Goal: Task Accomplishment & Management: Manage account settings

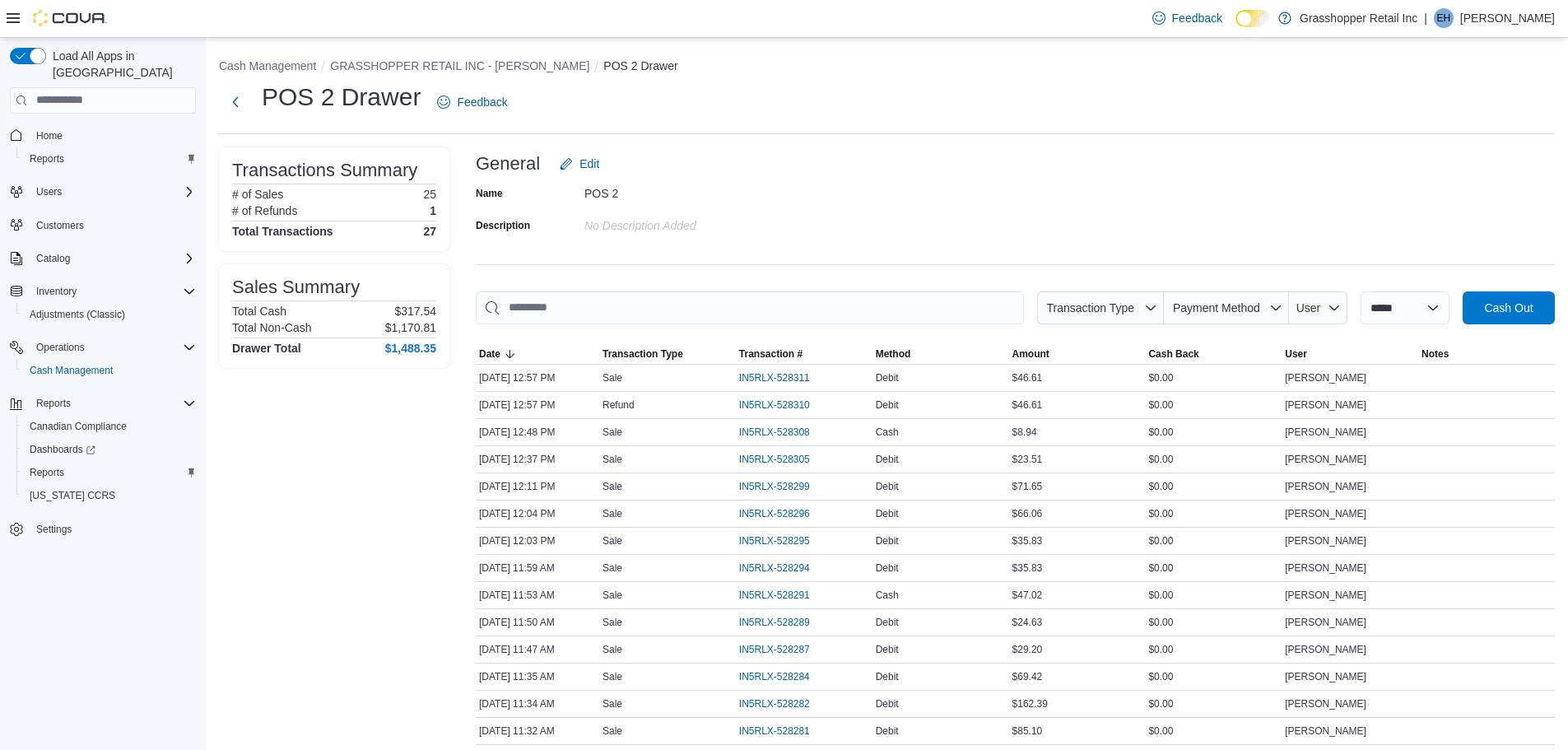
scroll to position [427, 0]
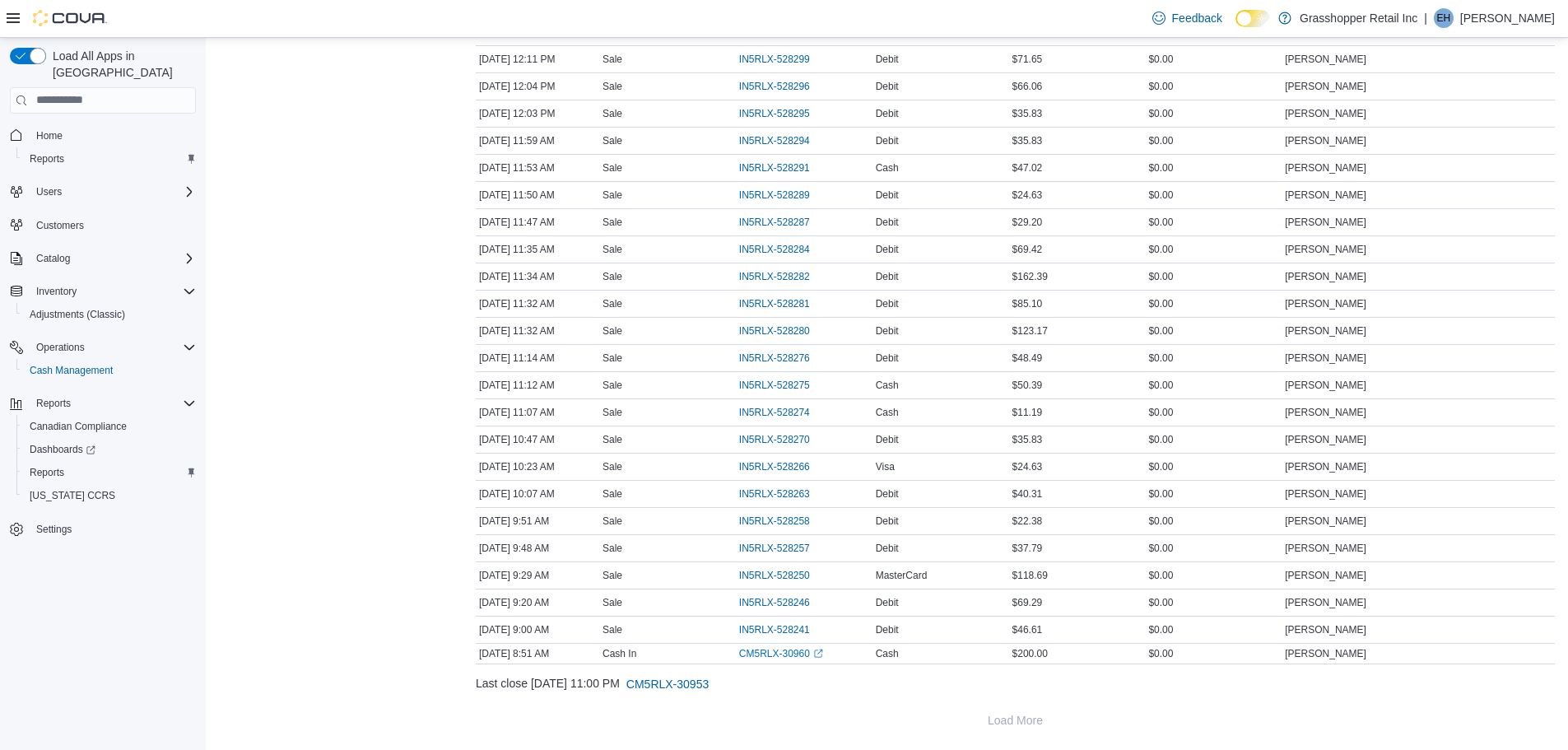
click at [400, 410] on div "Transactions Summary # of Sales 25 # of Refunds 1 Total Transactions 27 Sales S…" at bounding box center [334, 228] width 230 height 1017
click at [770, 516] on span "IN5RLX-528258" at bounding box center [775, 521] width 71 height 13
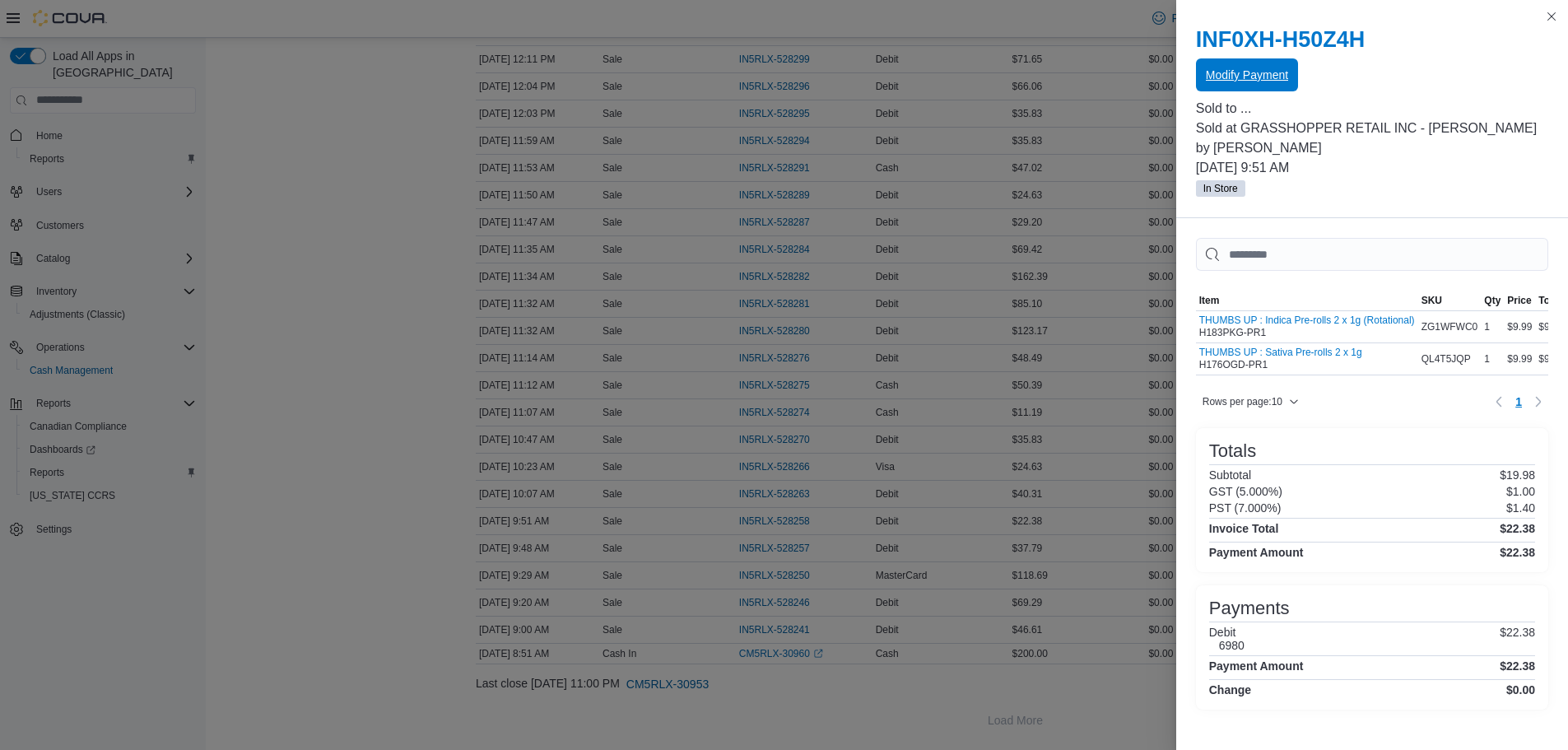
click at [1251, 66] on span "Modify Payment" at bounding box center [1248, 74] width 82 height 33
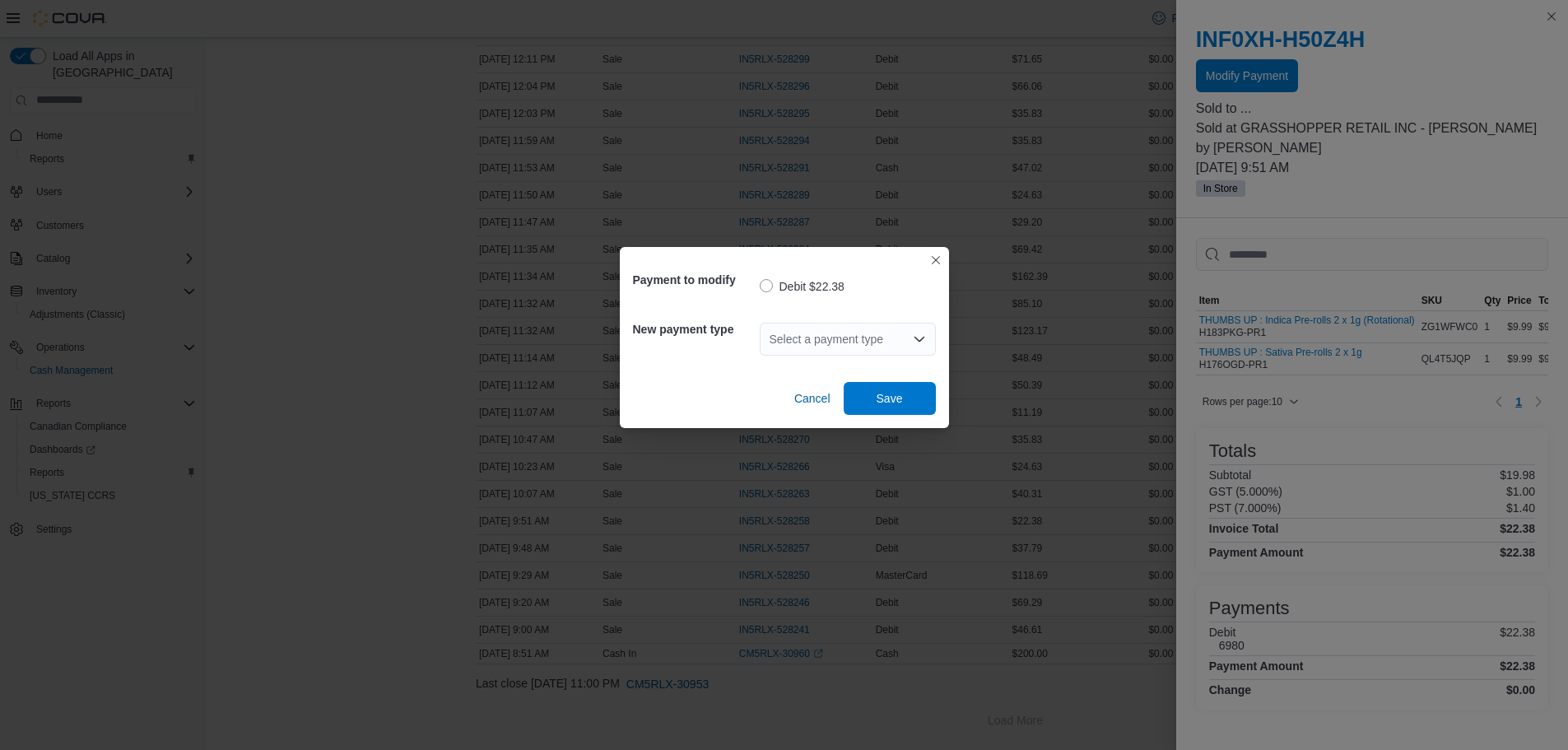
click at [850, 345] on div "Select a payment type" at bounding box center [848, 339] width 176 height 33
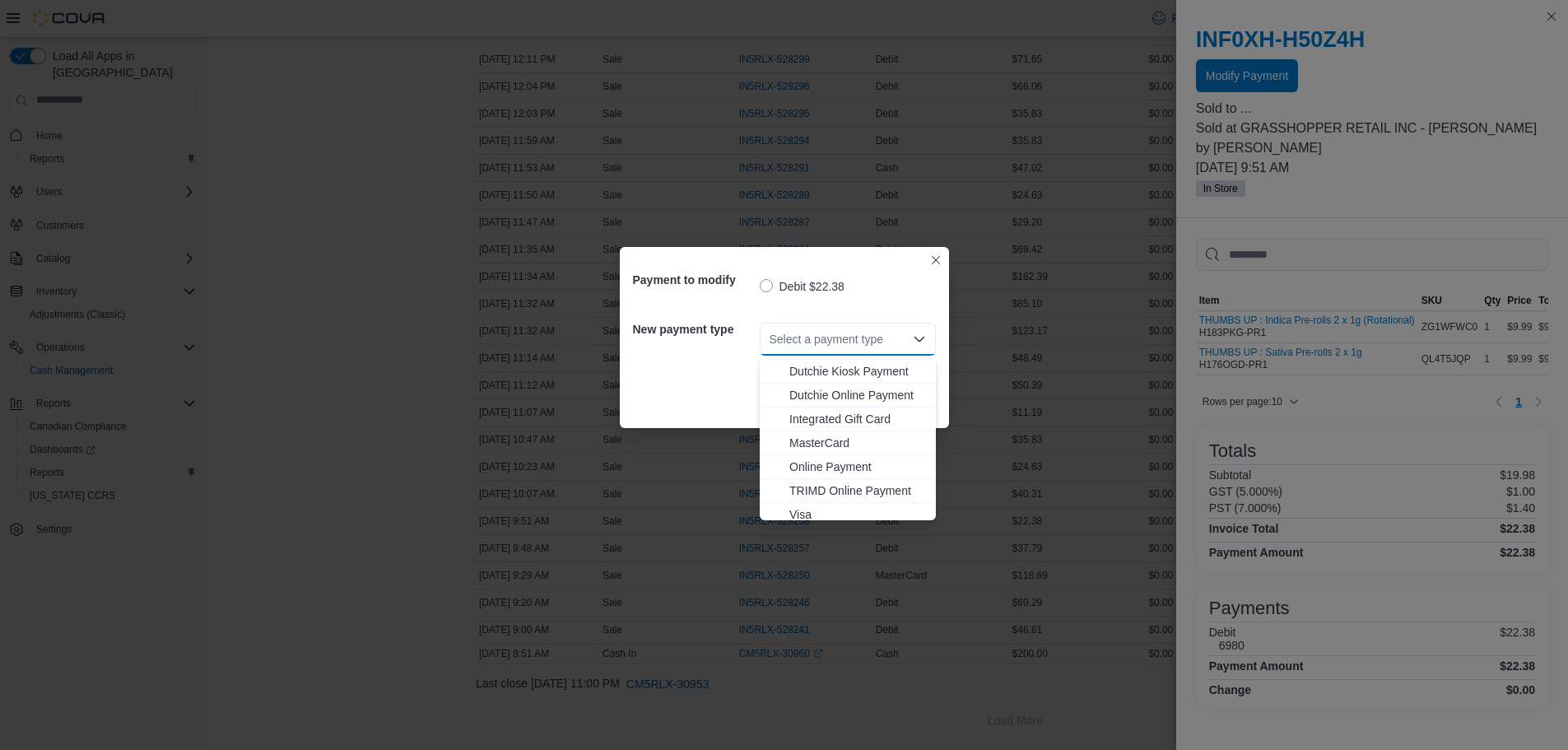
scroll to position [122, 0]
click at [820, 433] on span "MasterCard" at bounding box center [858, 436] width 137 height 17
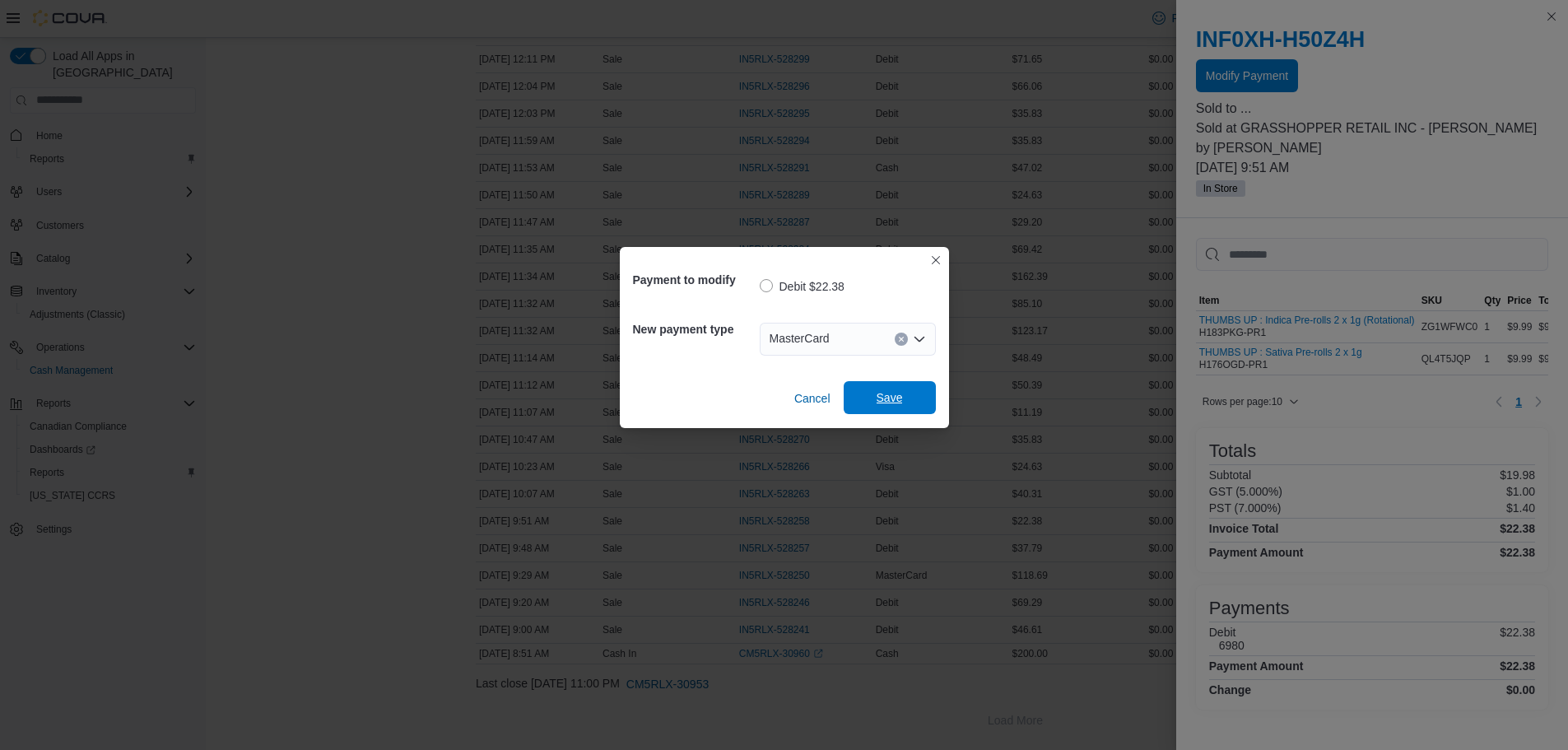
click at [882, 391] on span "Save" at bounding box center [890, 398] width 26 height 17
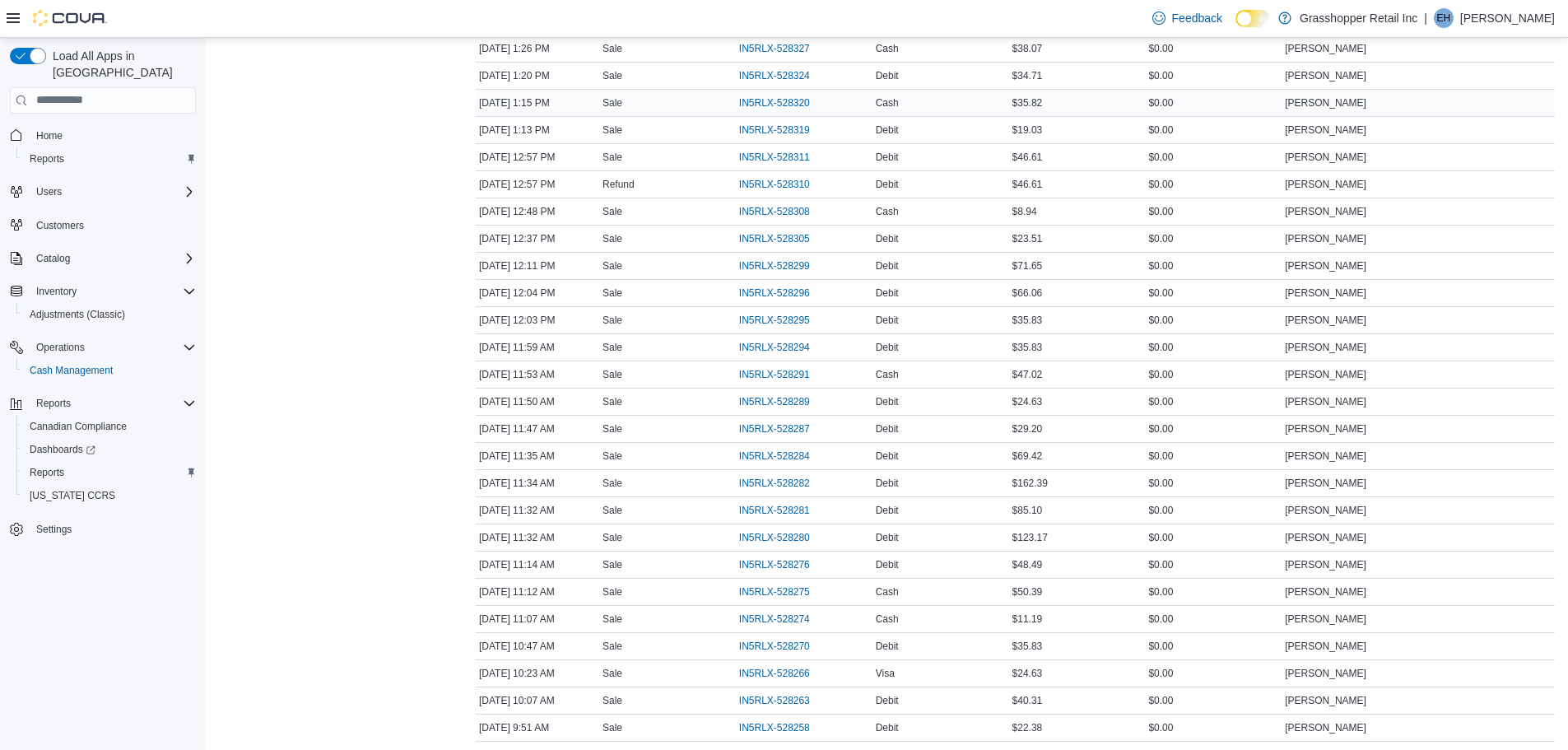
scroll to position [0, 0]
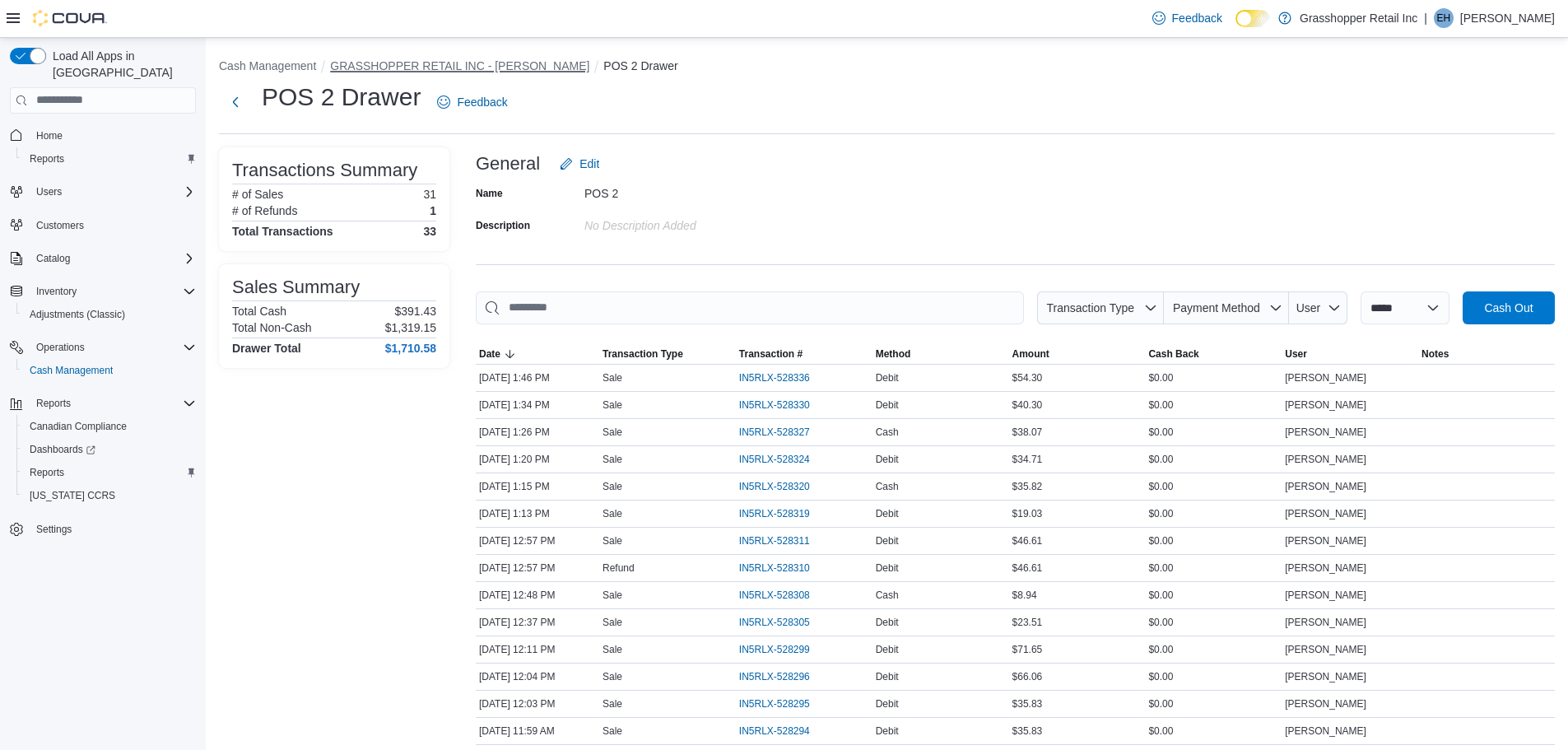
click at [459, 65] on button "GRASSHOPPER RETAIL INC - [PERSON_NAME]" at bounding box center [459, 66] width 259 height 13
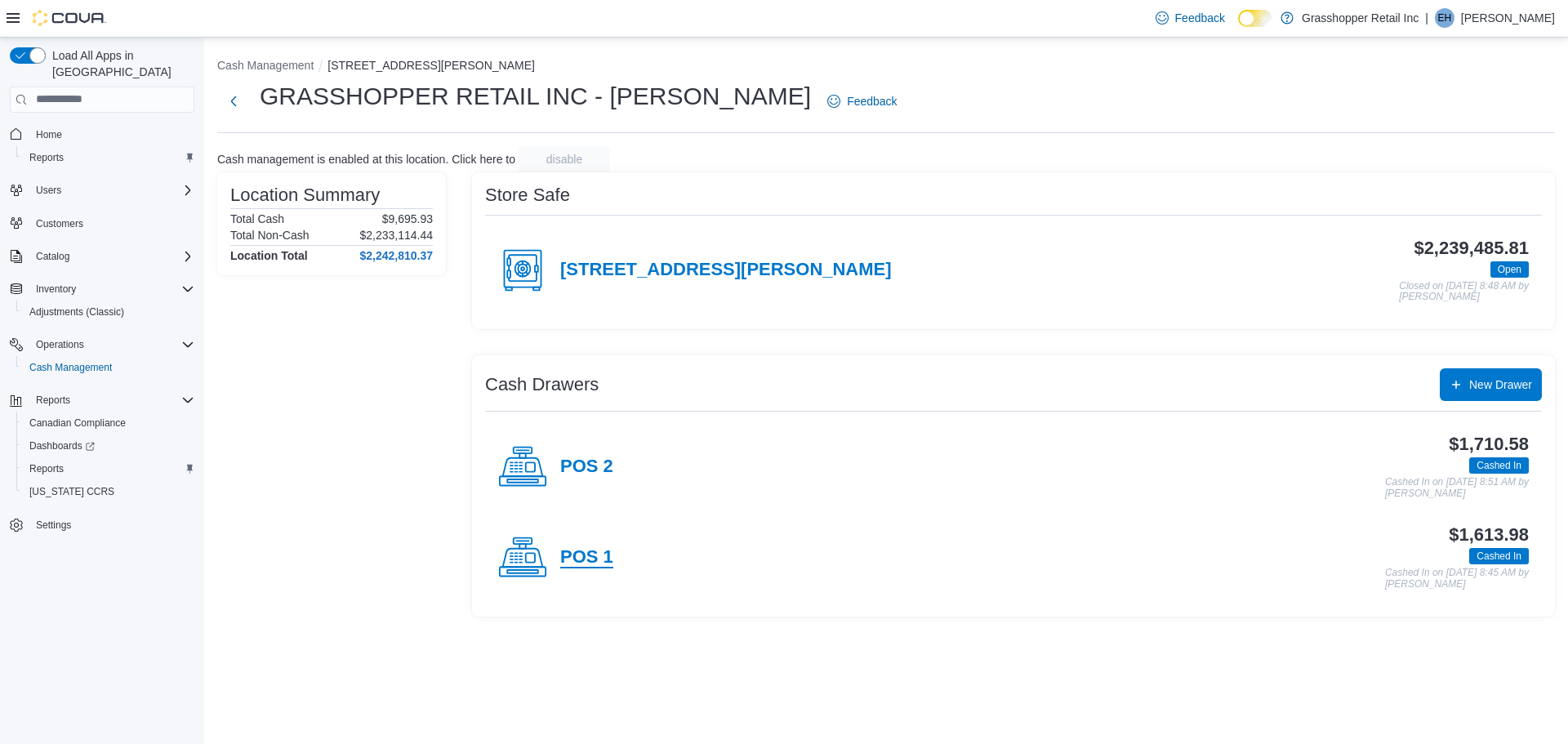
click at [601, 557] on h4 "POS 1" at bounding box center [586, 557] width 53 height 21
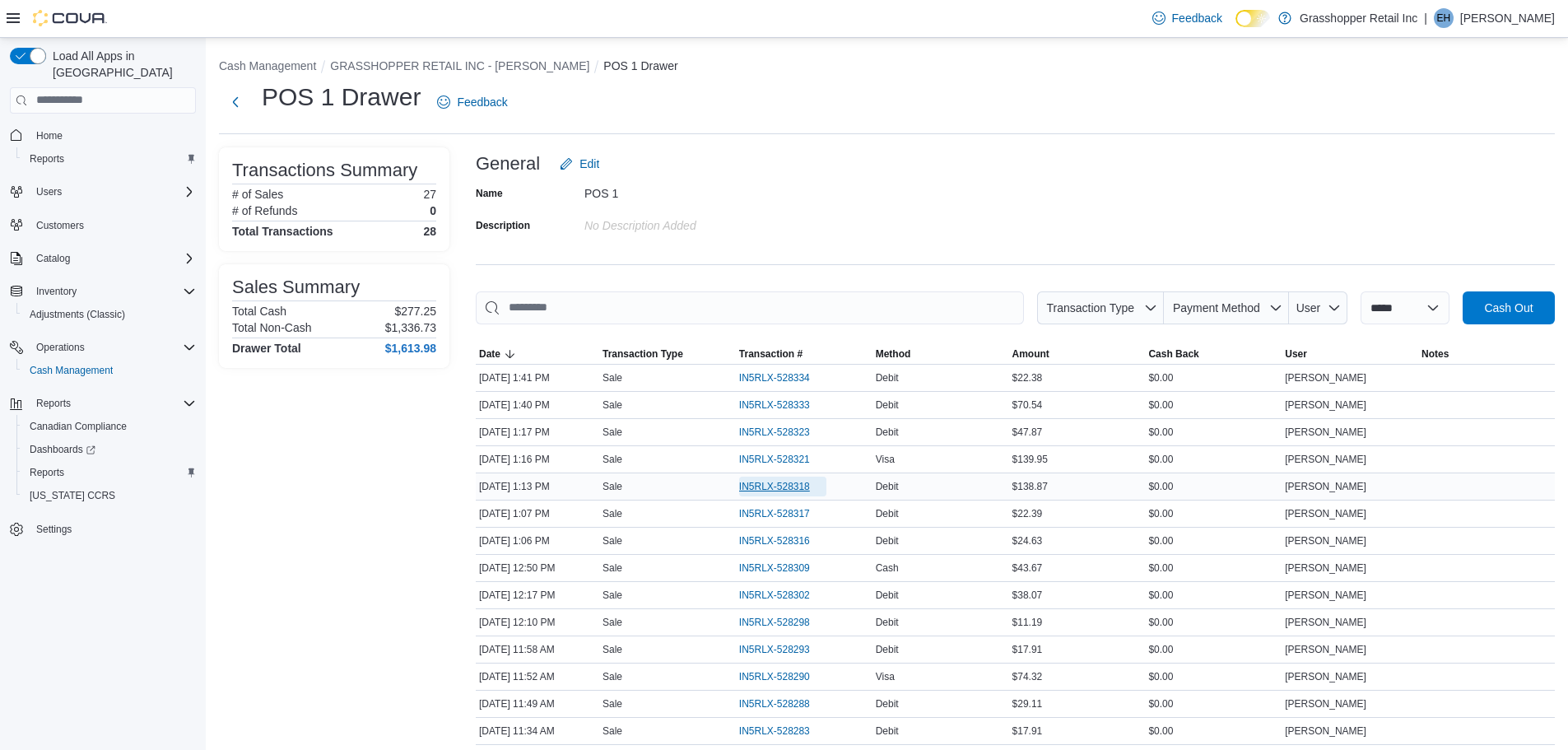
click at [796, 479] on span "IN5RLX-528318" at bounding box center [775, 486] width 71 height 13
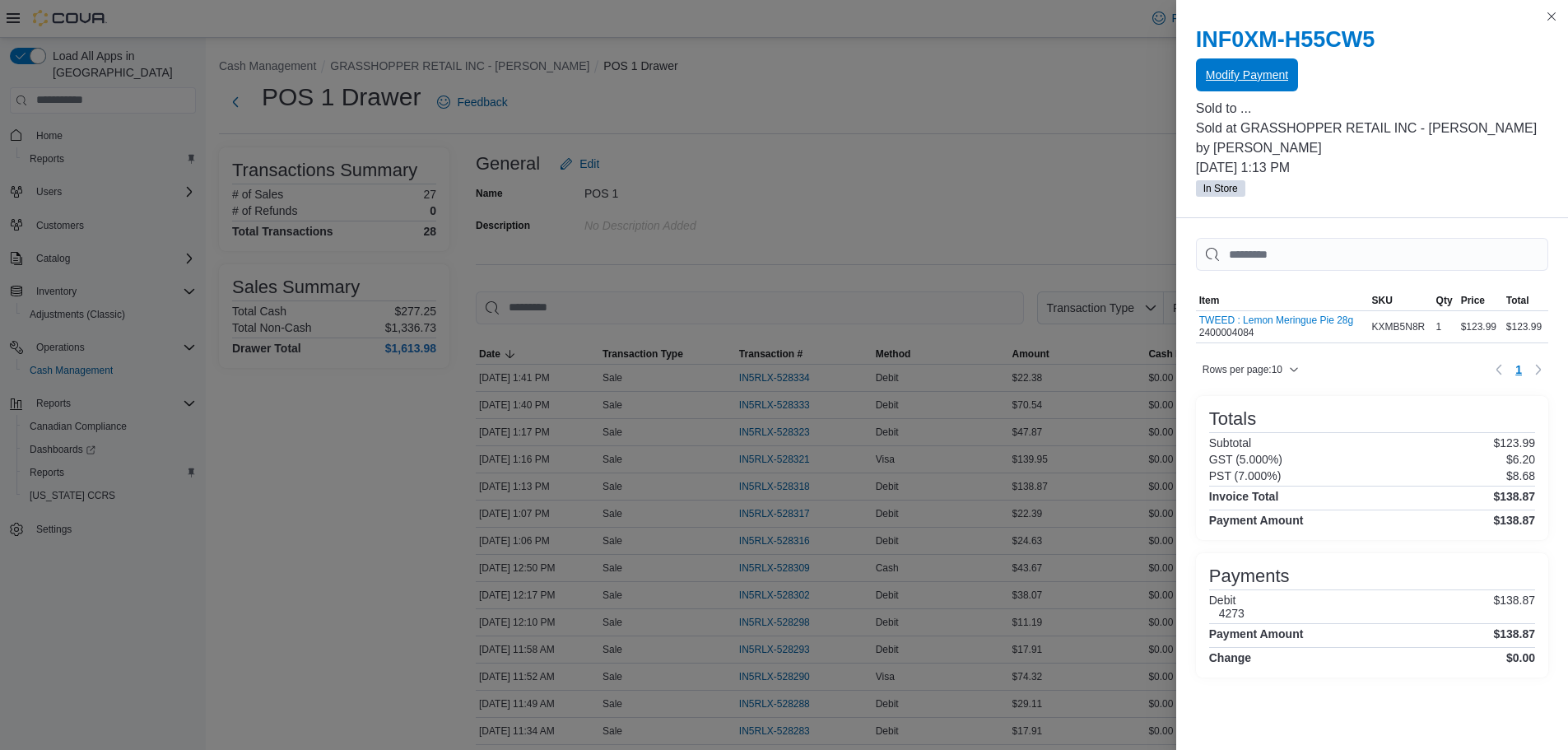
click at [1240, 70] on span "Modify Payment" at bounding box center [1248, 75] width 82 height 17
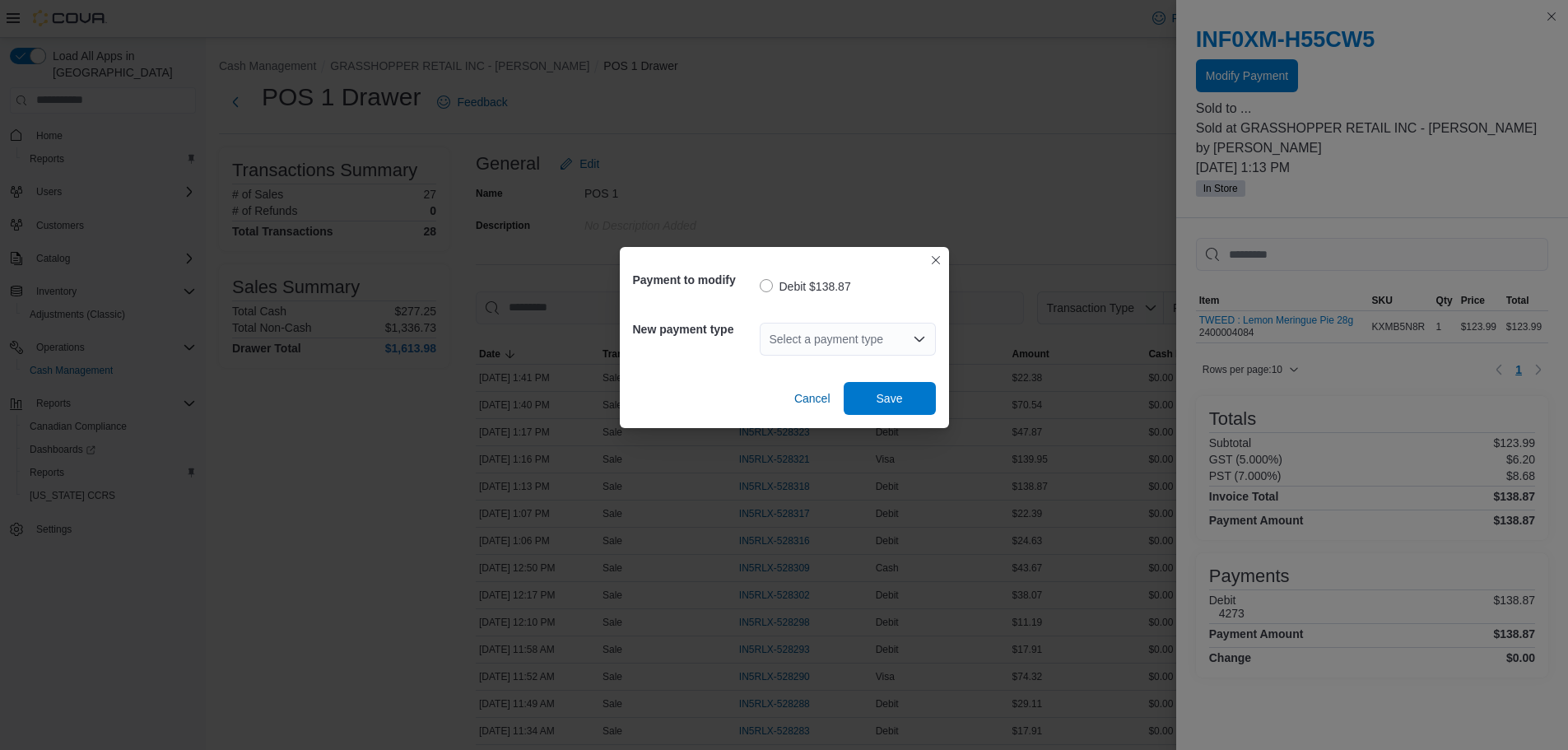
click at [853, 342] on div "Select a payment type" at bounding box center [848, 339] width 176 height 33
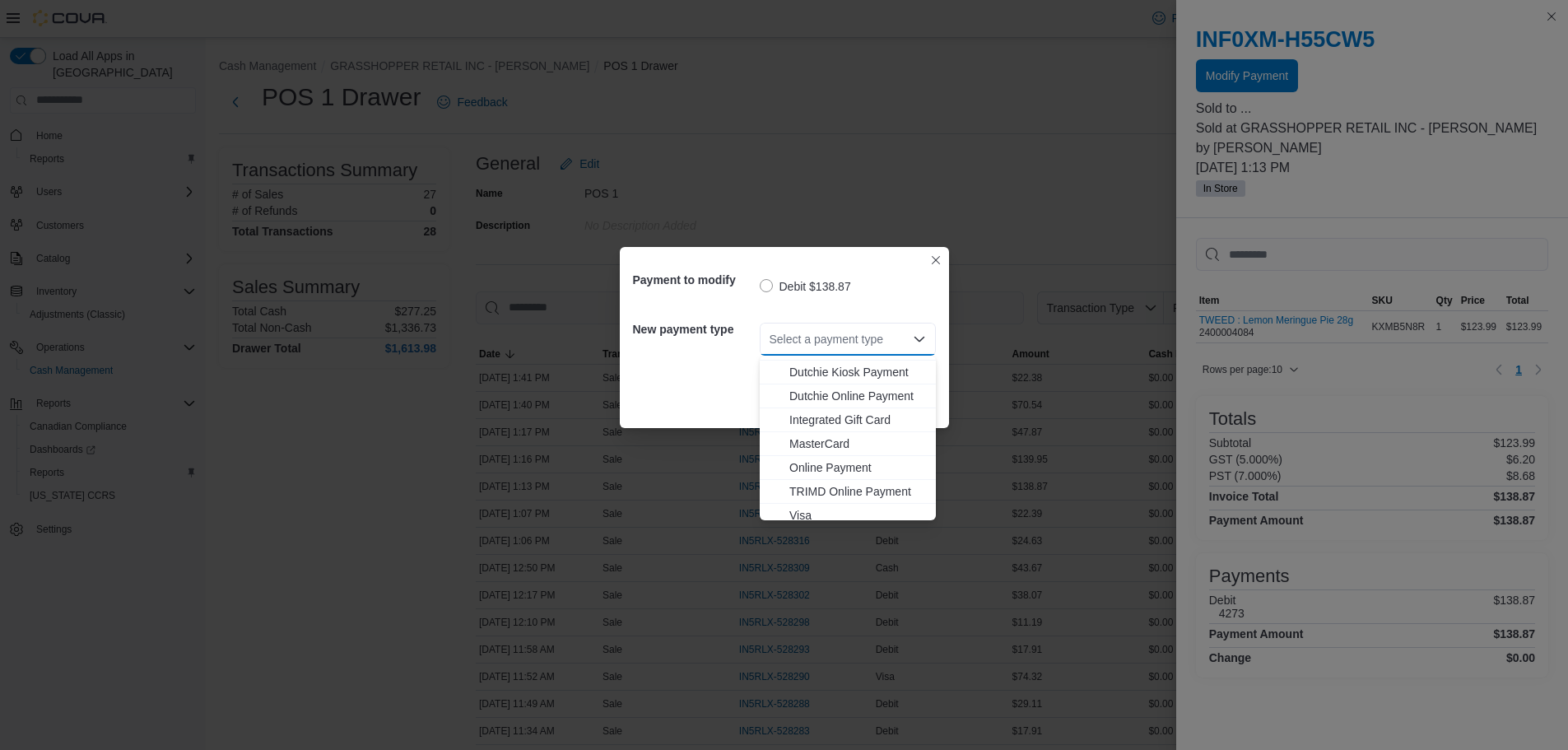
scroll to position [122, 0]
click at [820, 436] on span "MasterCard" at bounding box center [858, 436] width 137 height 17
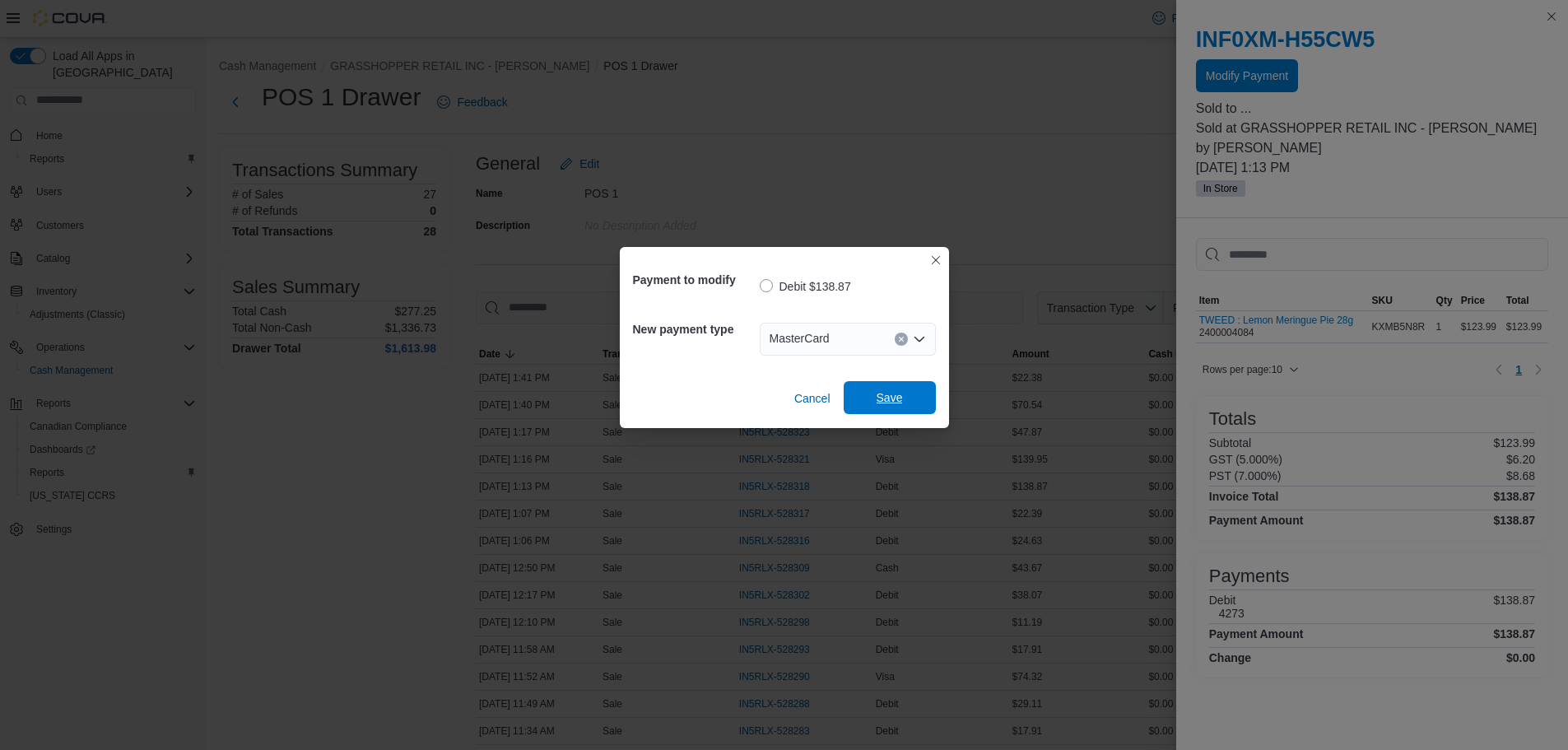
click at [888, 404] on span "Save" at bounding box center [890, 398] width 26 height 17
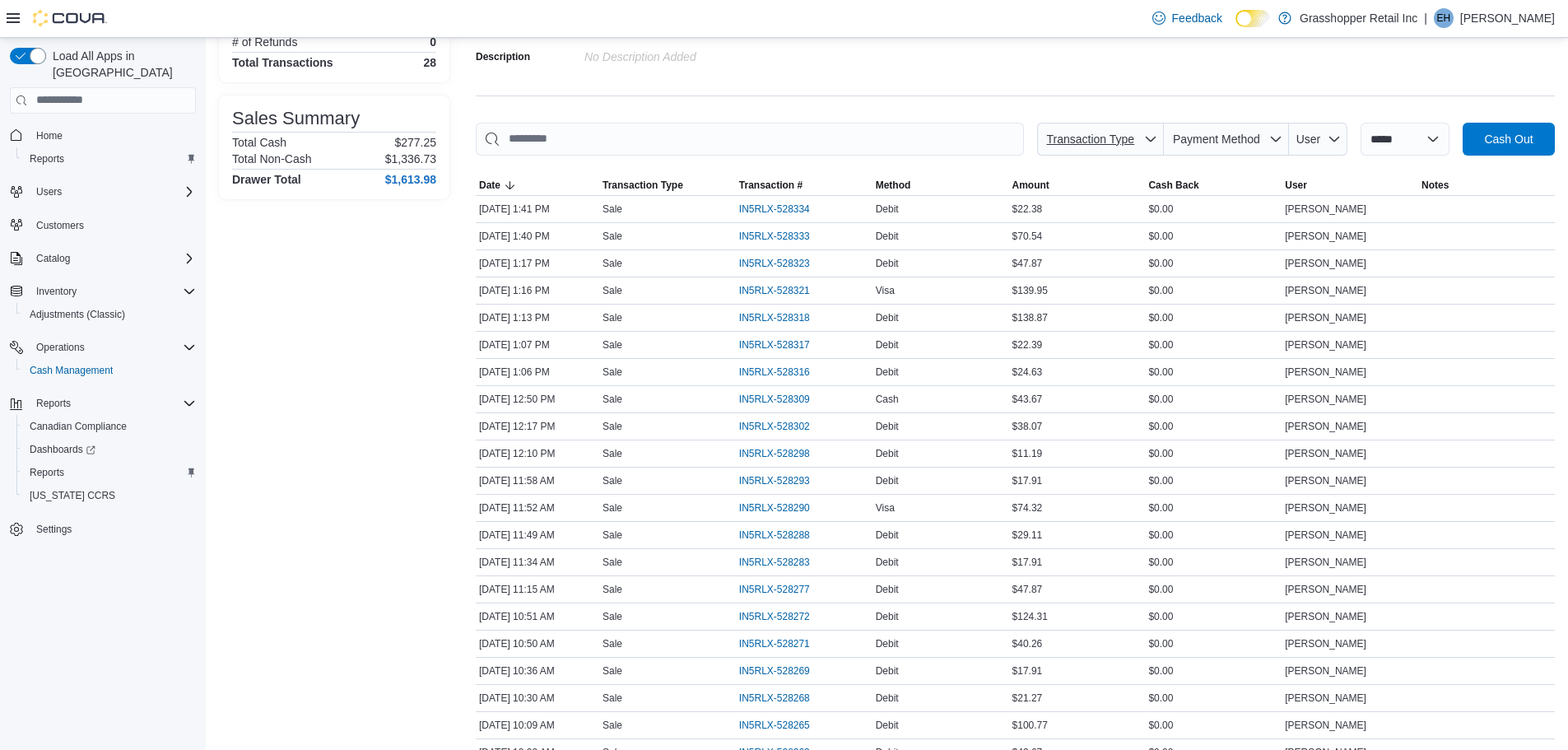
scroll to position [0, 0]
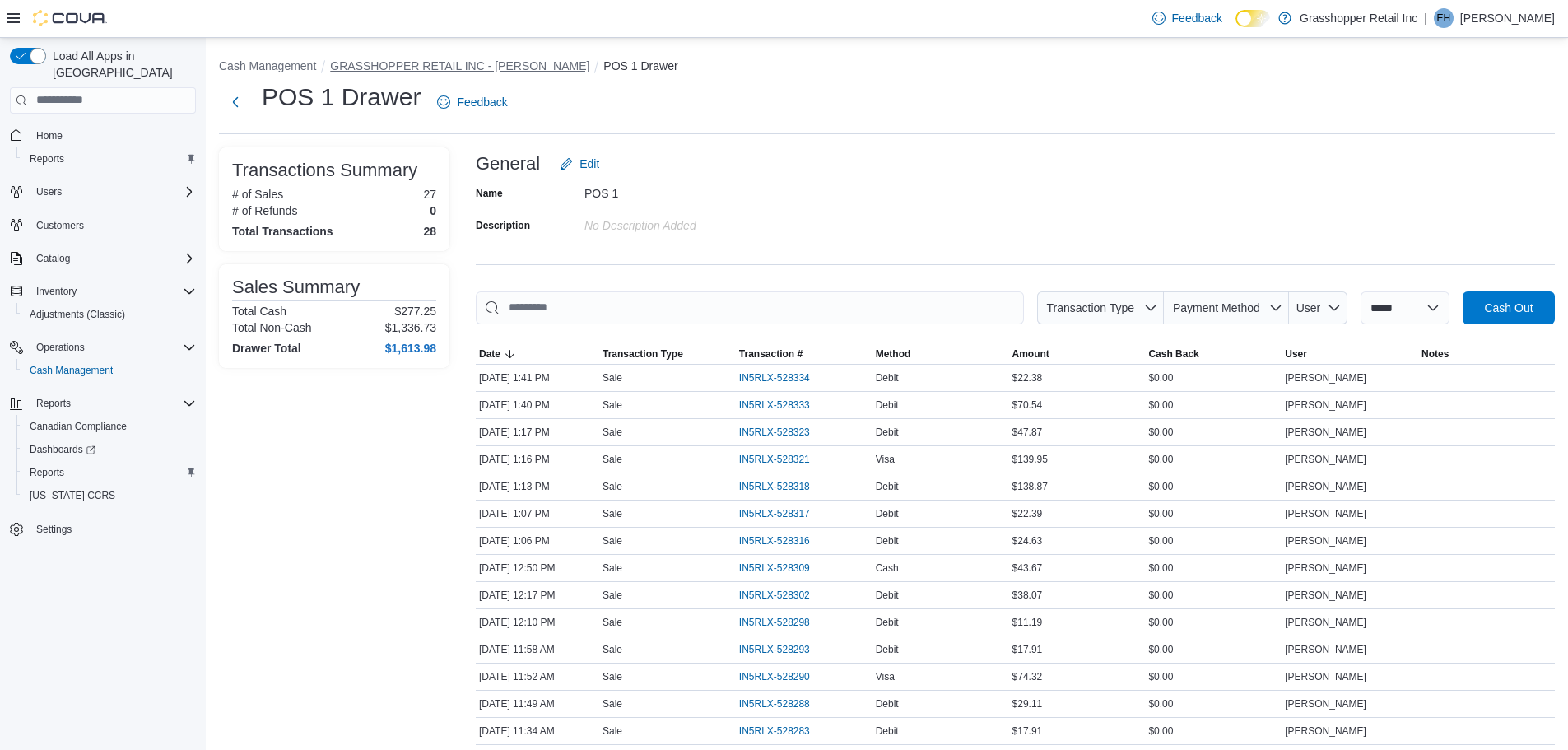
click at [455, 59] on button "GRASSHOPPER RETAIL INC - [PERSON_NAME]" at bounding box center [459, 66] width 259 height 13
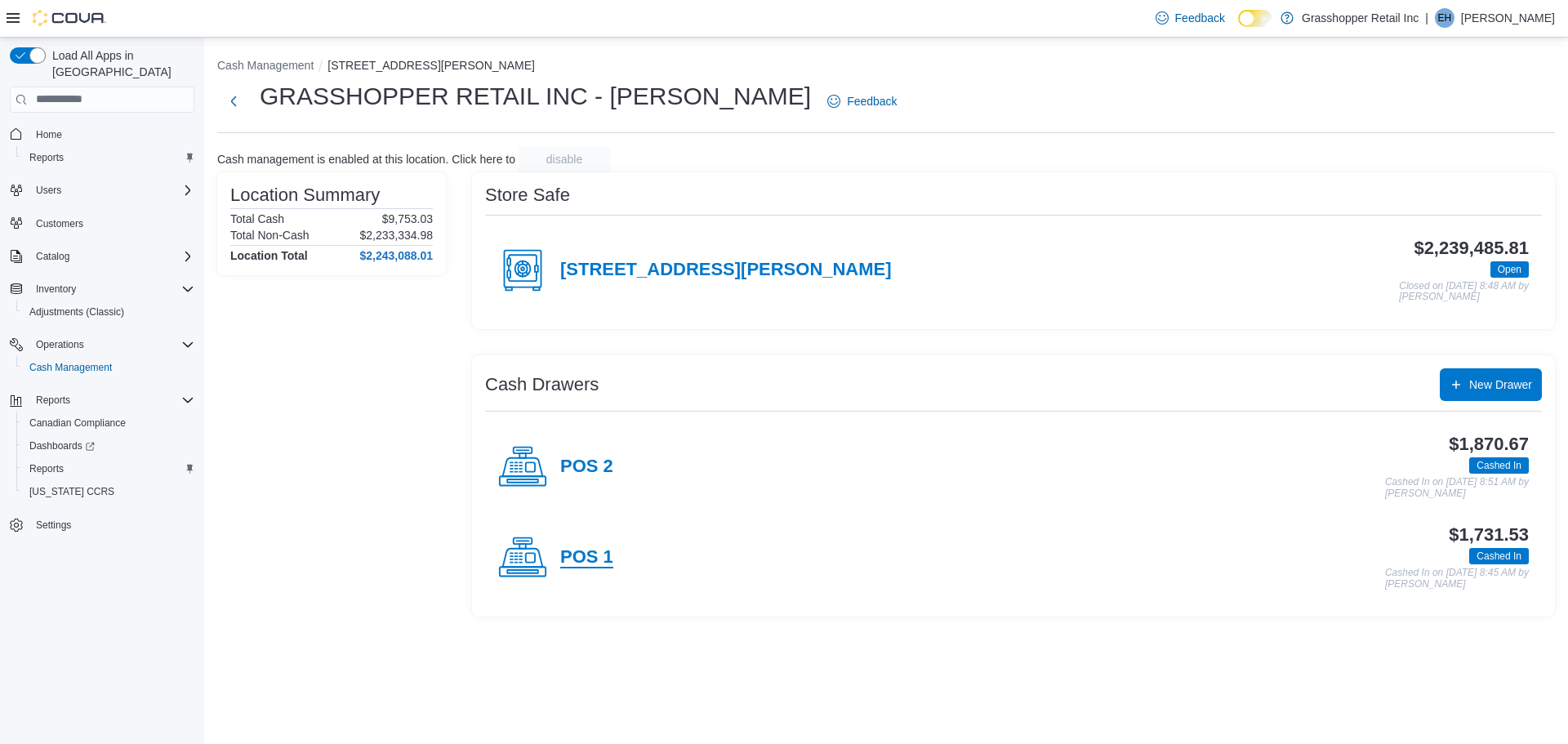
click at [604, 556] on h4 "POS 1" at bounding box center [586, 557] width 53 height 21
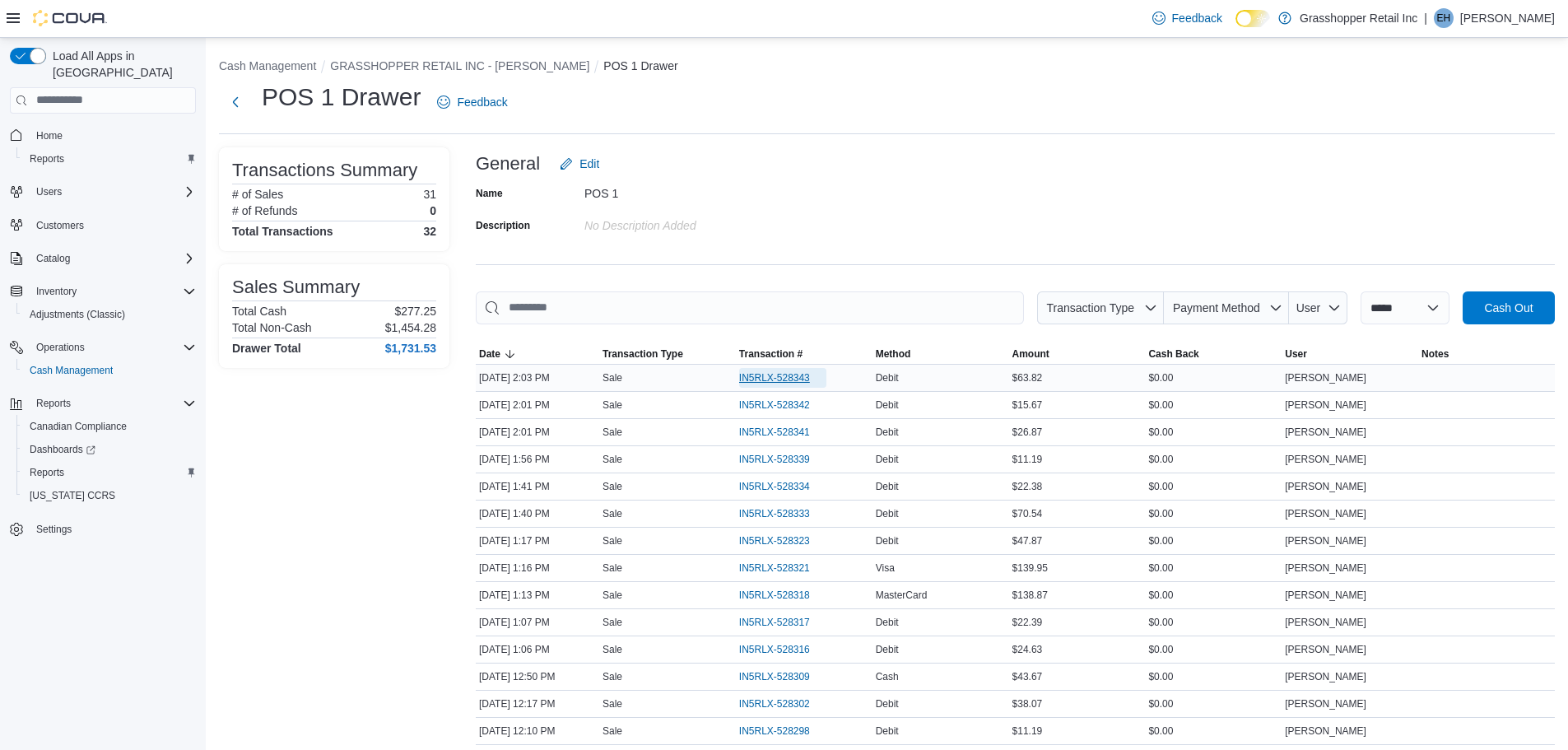
click at [772, 374] on span "IN5RLX-528343" at bounding box center [775, 377] width 71 height 13
click at [477, 69] on button "GRASSHOPPER RETAIL INC - [PERSON_NAME]" at bounding box center [459, 66] width 259 height 13
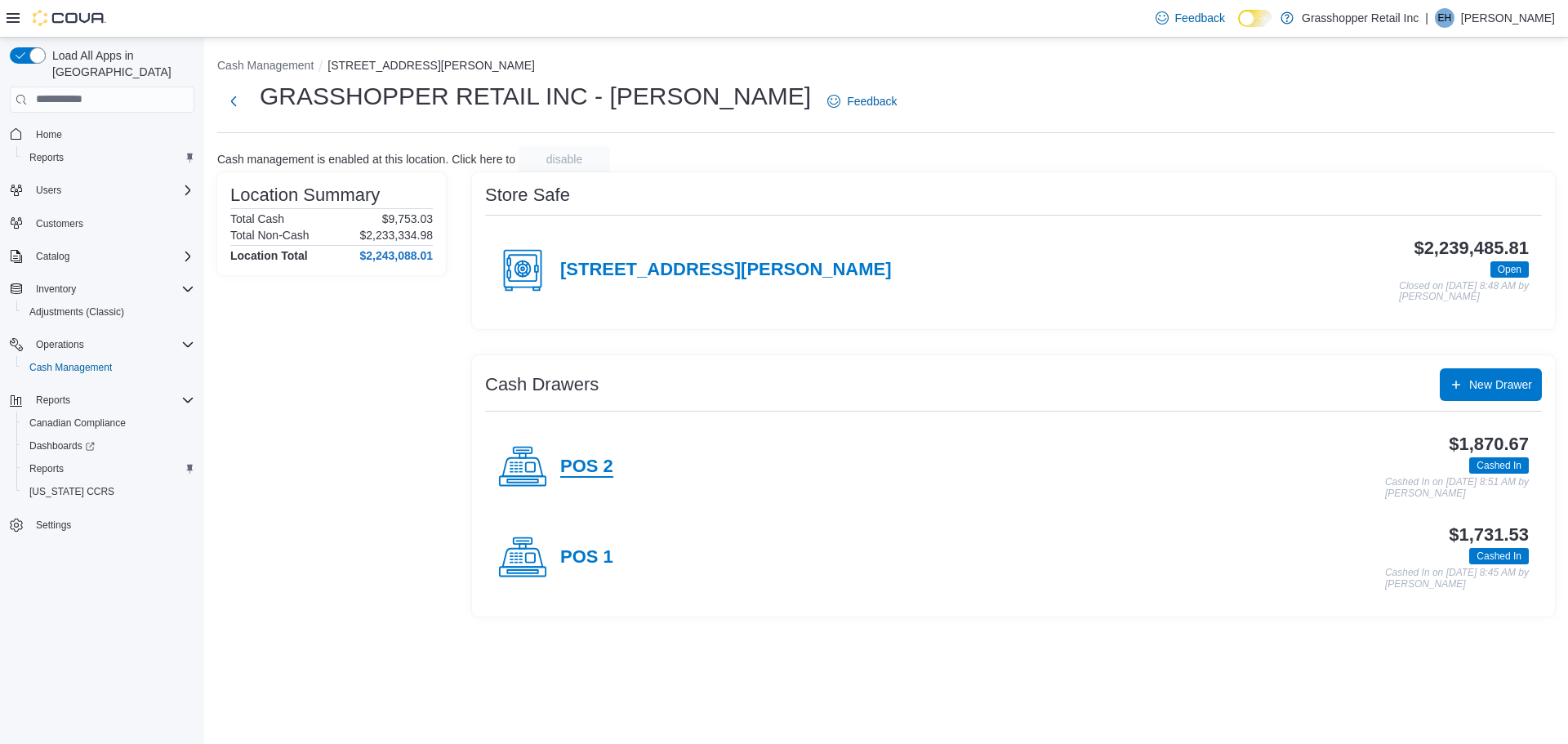
click at [591, 463] on h4 "POS 2" at bounding box center [586, 466] width 53 height 21
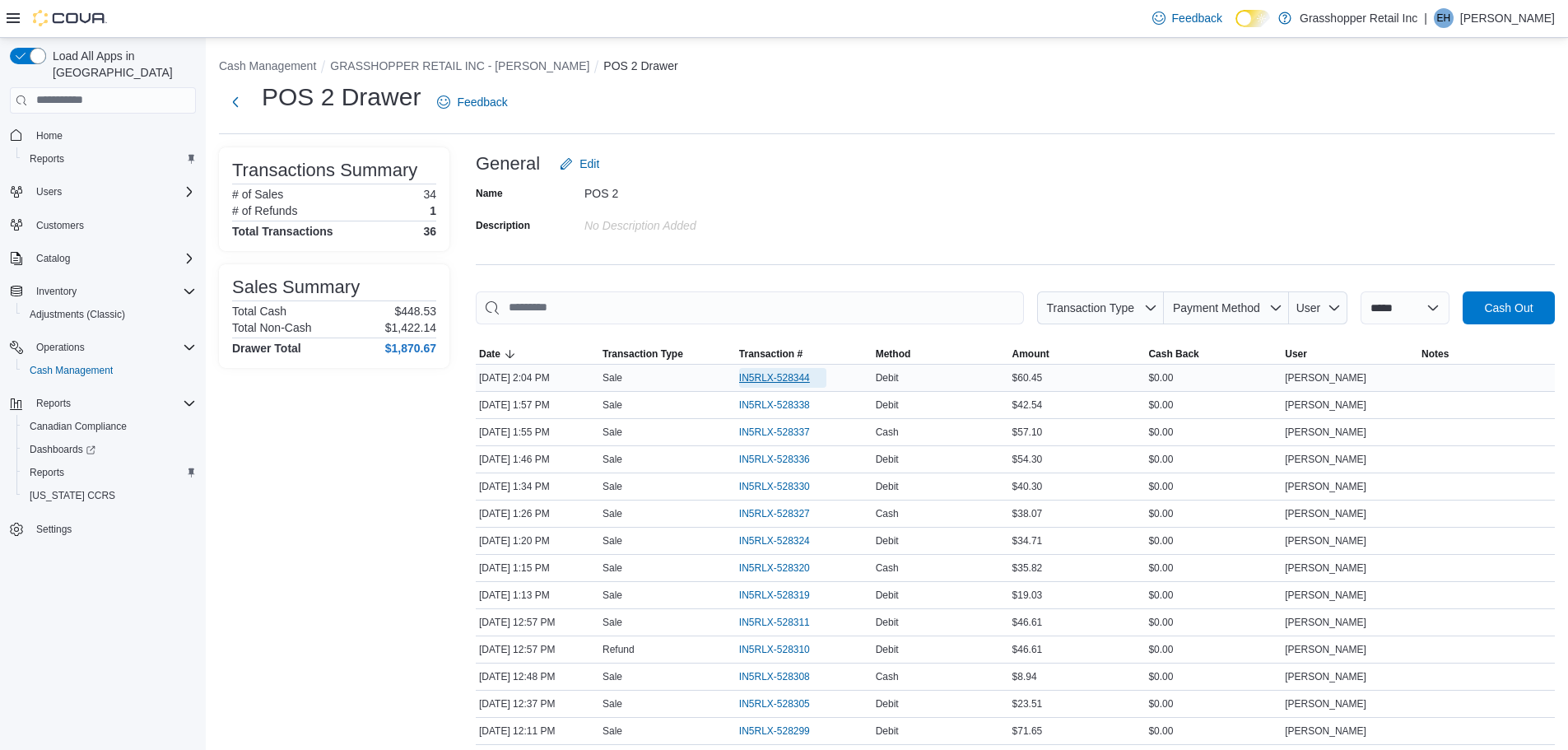
click at [766, 373] on span "IN5RLX-528344" at bounding box center [775, 377] width 71 height 13
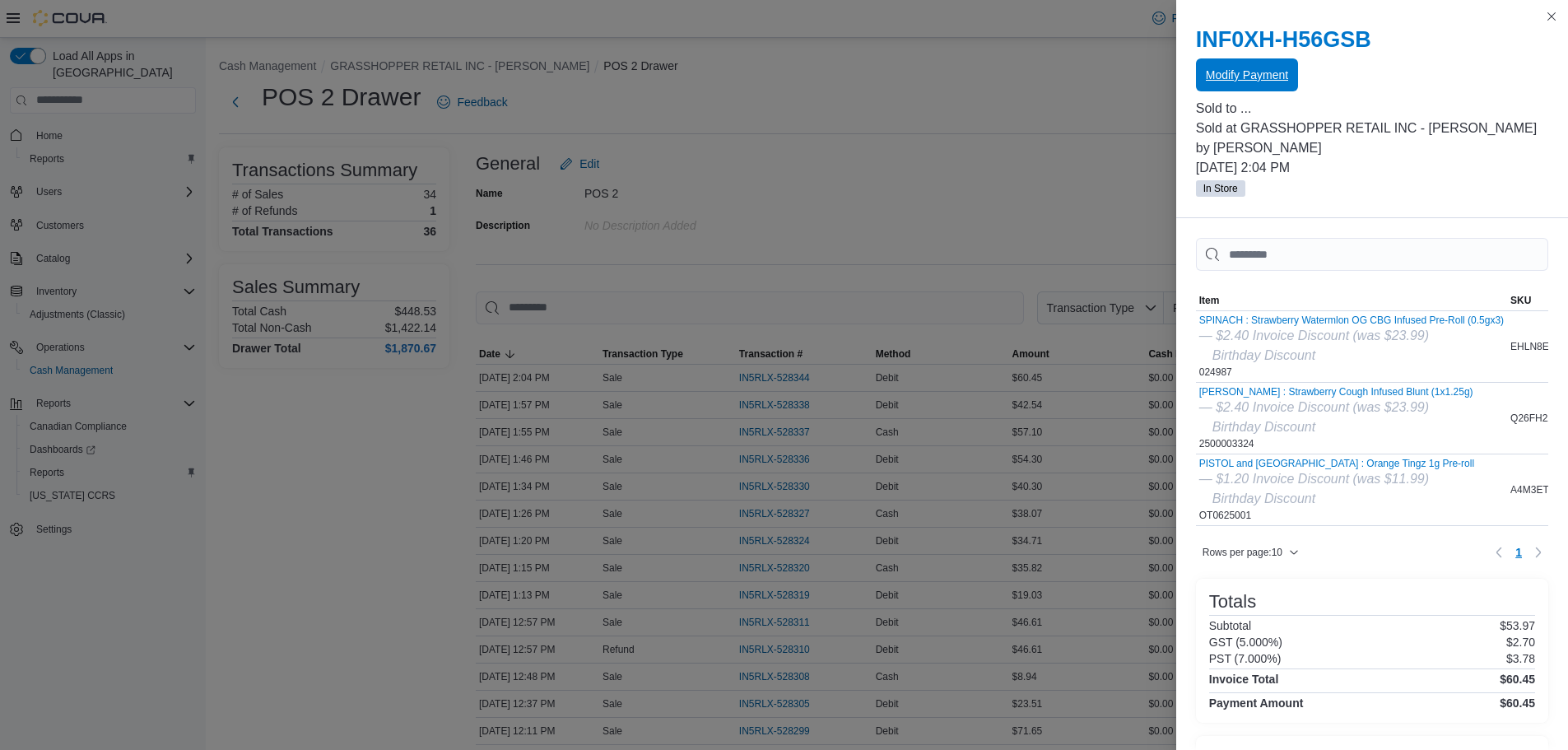
click at [1223, 71] on span "Modify Payment" at bounding box center [1248, 75] width 82 height 17
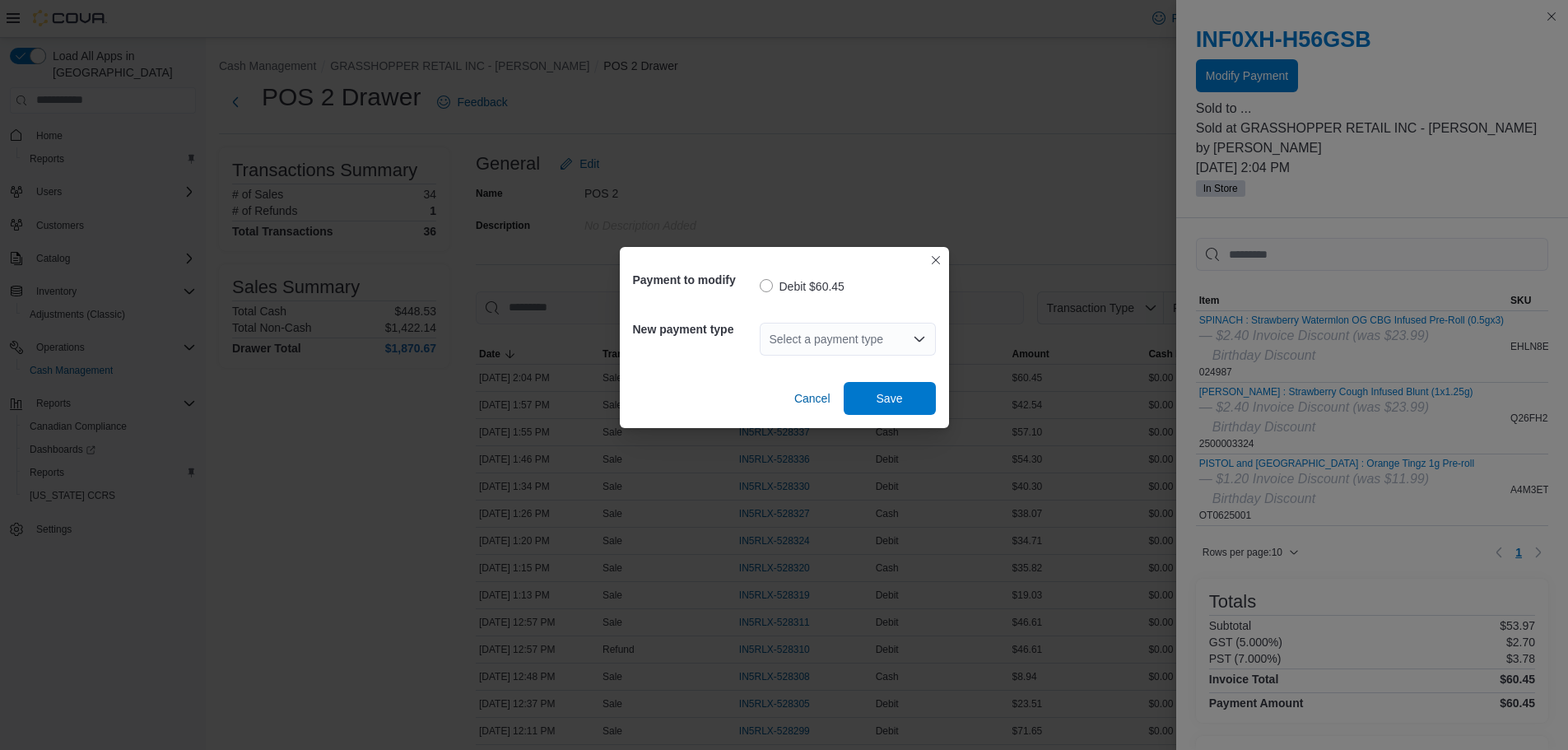
click at [850, 337] on div "Select a payment type" at bounding box center [848, 339] width 176 height 33
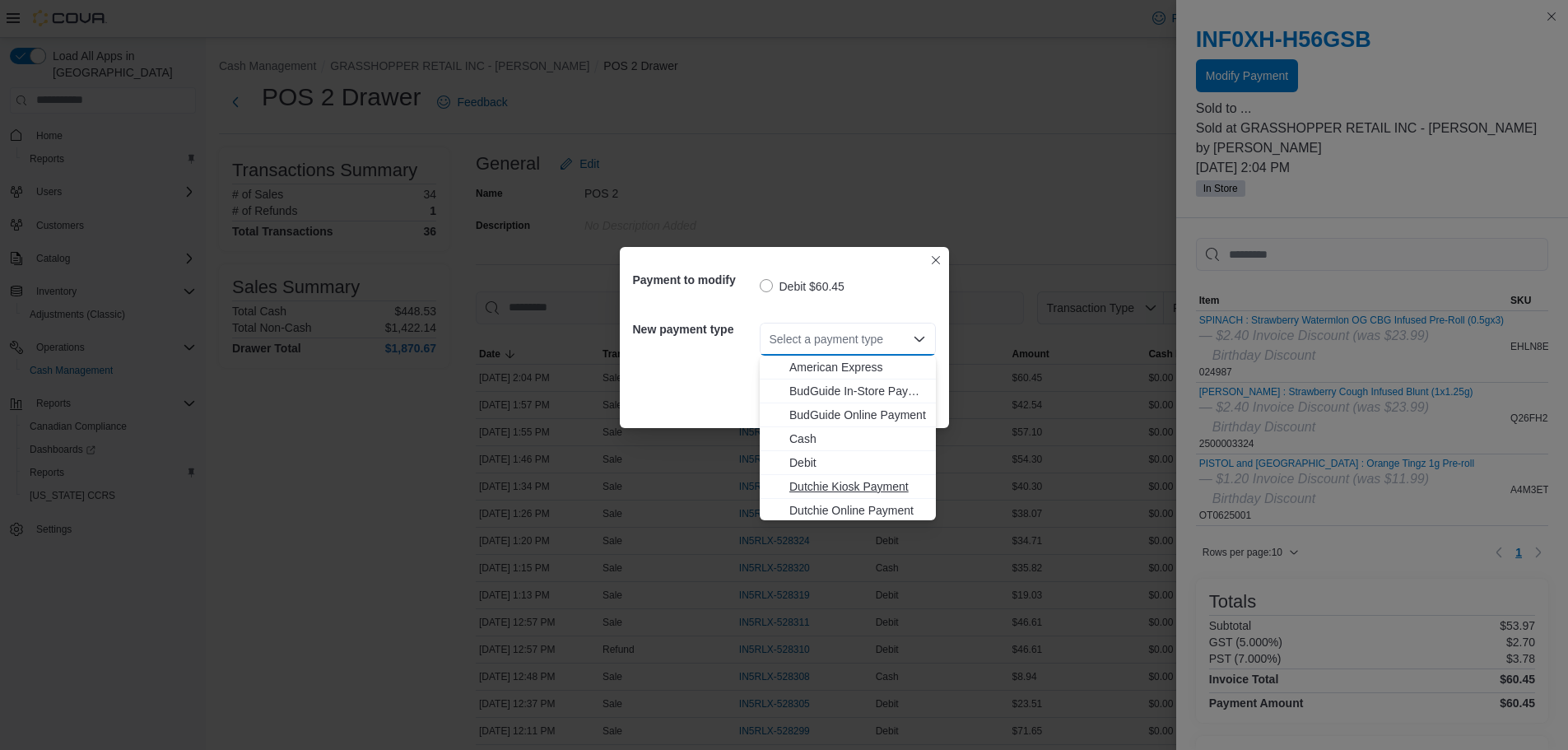
scroll to position [122, 0]
click at [797, 505] on span "Visa" at bounding box center [858, 508] width 137 height 17
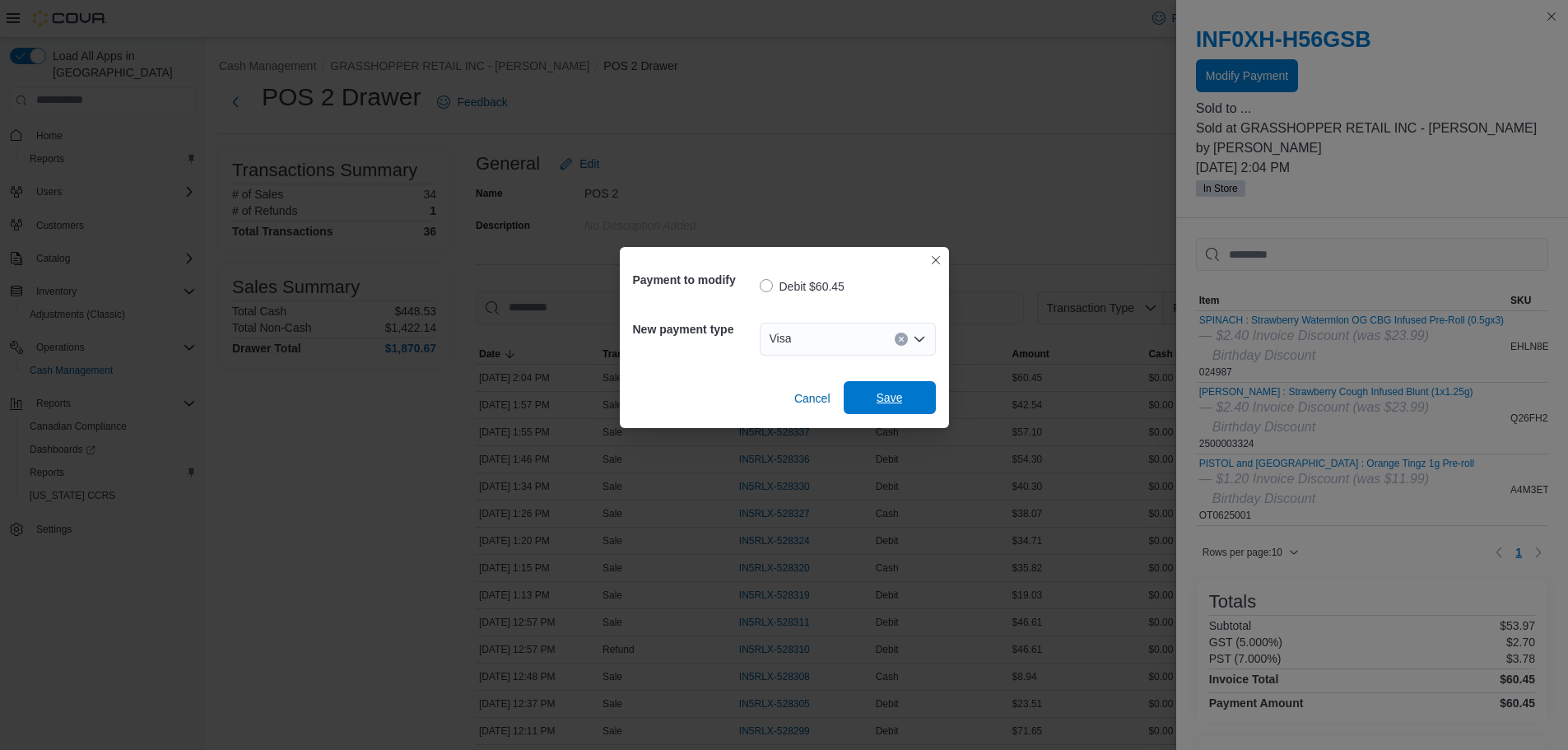
click at [895, 402] on span "Save" at bounding box center [890, 398] width 26 height 17
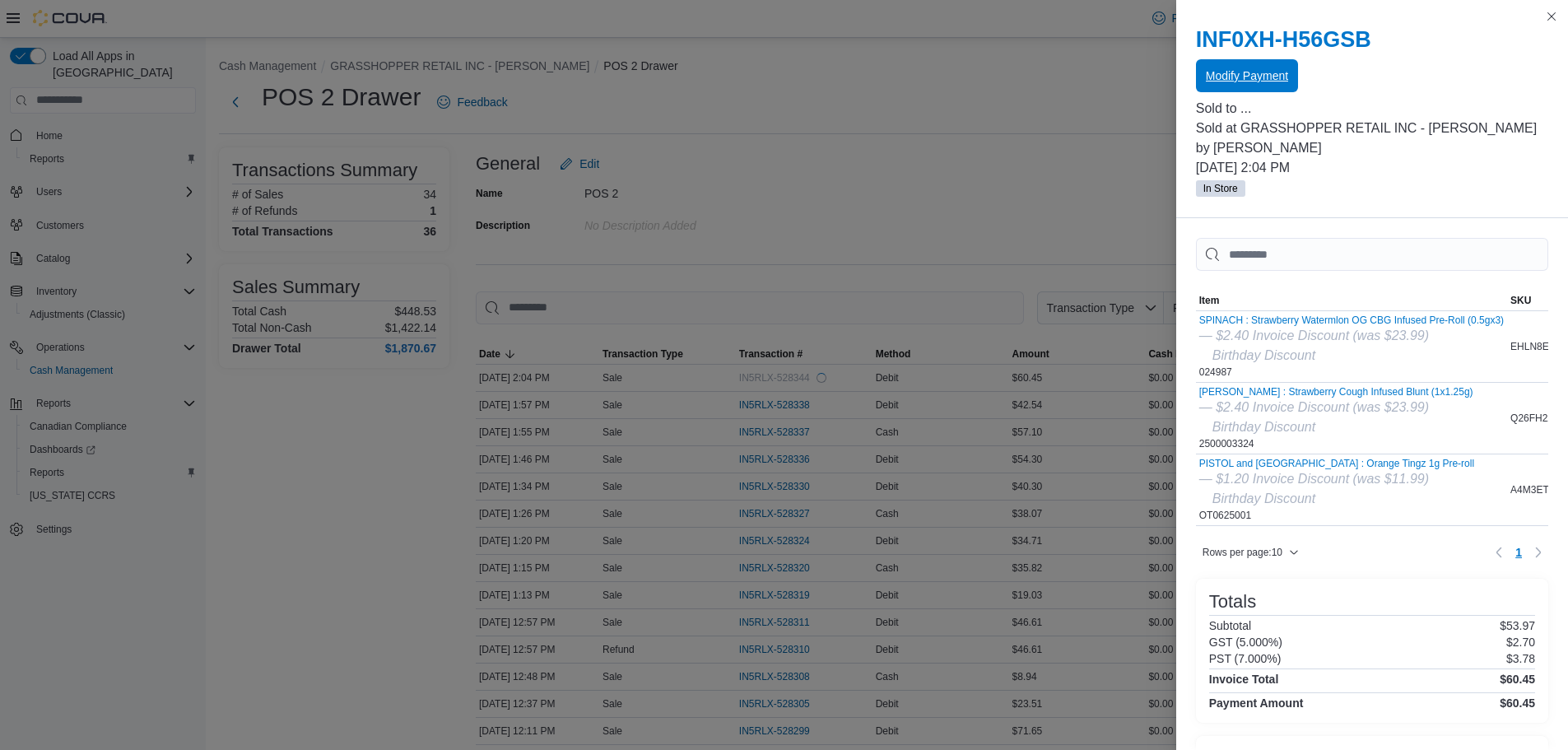
scroll to position [0, 0]
click at [1548, 10] on button "Close this dialog" at bounding box center [1551, 15] width 20 height 20
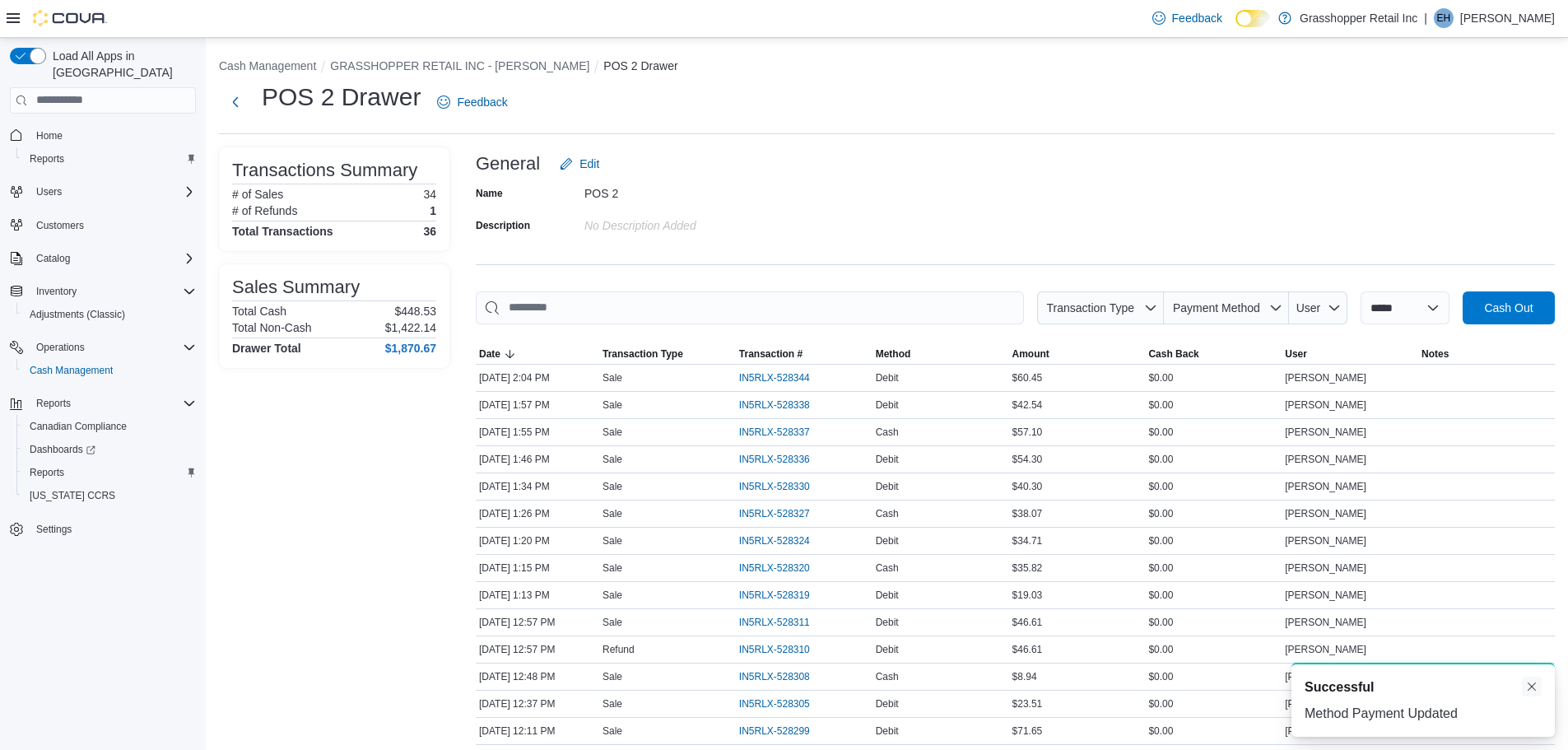
click at [1535, 690] on button "Dismiss toast" at bounding box center [1531, 686] width 20 height 20
click at [384, 58] on li "GRASSHOPPER RETAIL INC - [PERSON_NAME]" at bounding box center [466, 66] width 274 height 17
click at [423, 66] on button "GRASSHOPPER RETAIL INC - [PERSON_NAME]" at bounding box center [459, 66] width 259 height 13
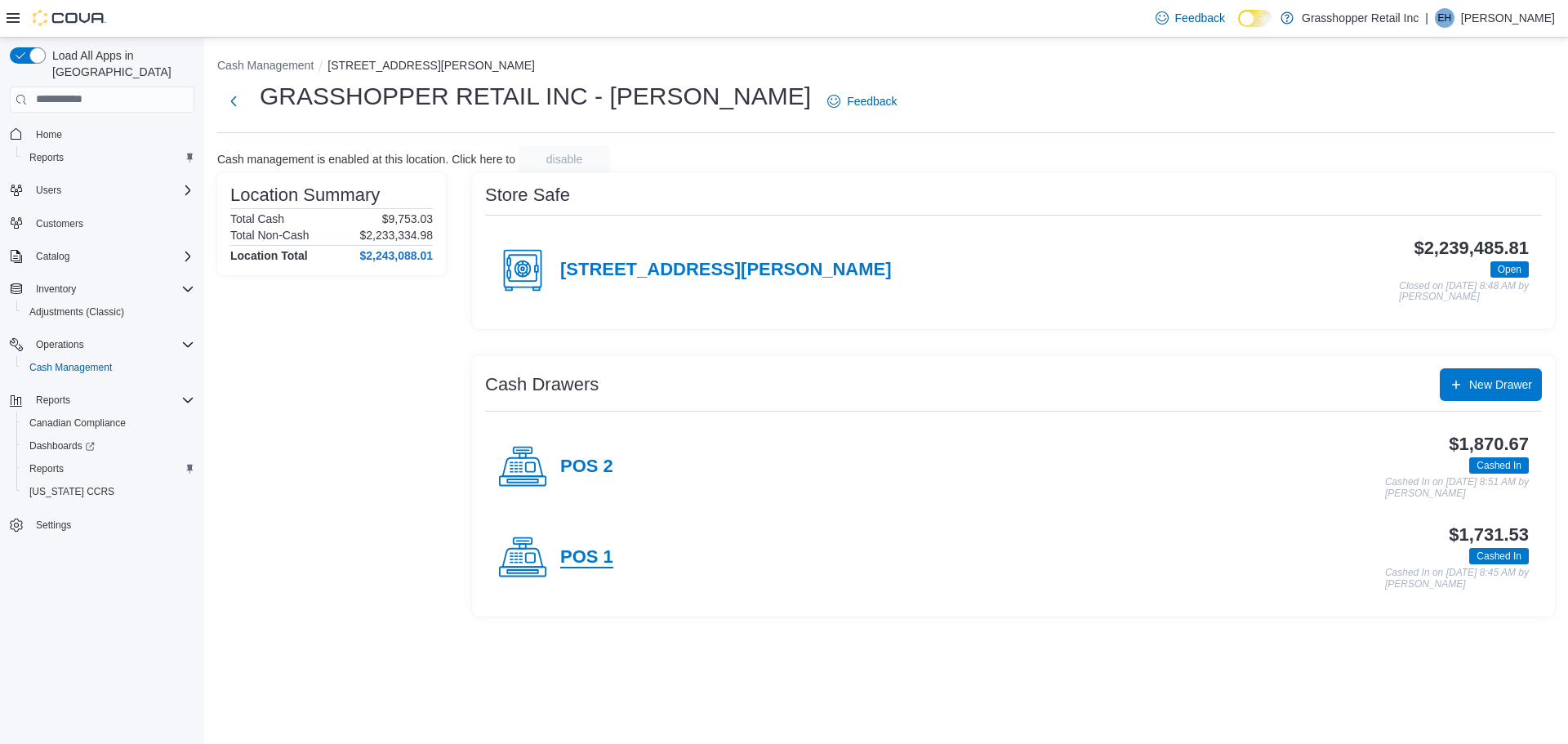
click at [569, 548] on h4 "POS 1" at bounding box center [586, 557] width 53 height 21
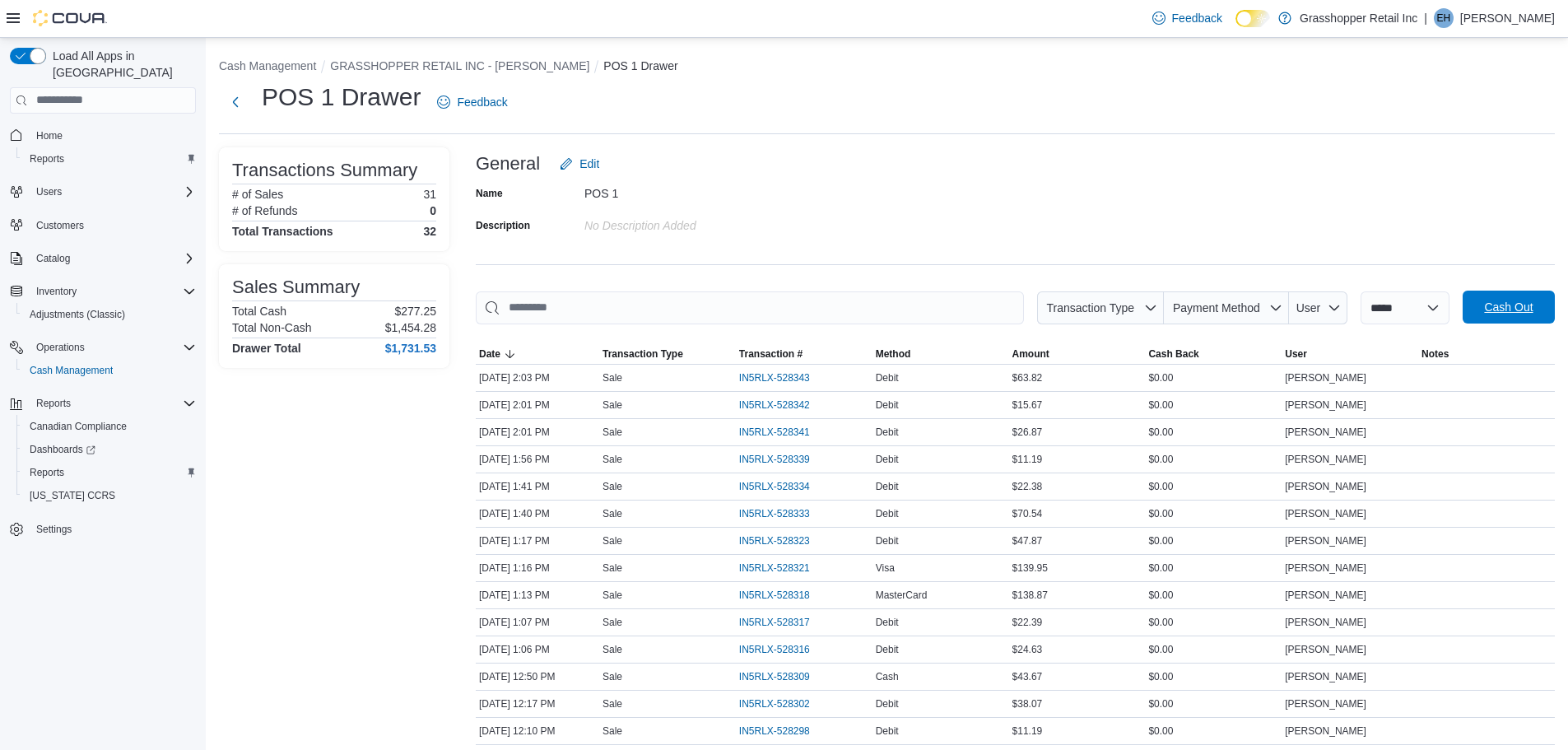
click at [1531, 303] on span "Cash Out" at bounding box center [1509, 307] width 49 height 17
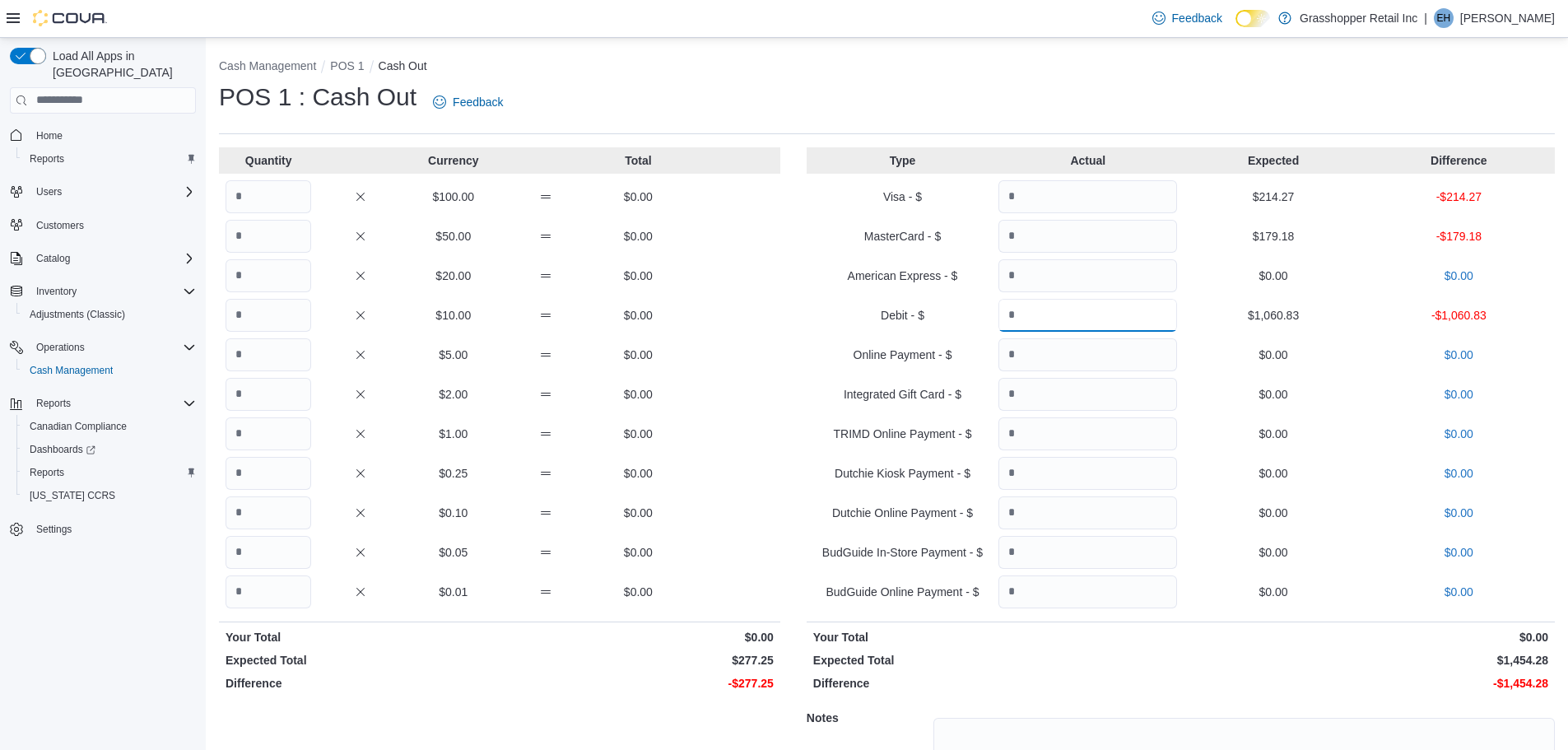
click at [1119, 316] on input "Quantity" at bounding box center [1087, 315] width 179 height 33
type input "*******"
click at [1072, 242] on input "Quantity" at bounding box center [1087, 236] width 179 height 33
type input "******"
click at [1116, 190] on input "Quantity" at bounding box center [1087, 196] width 179 height 33
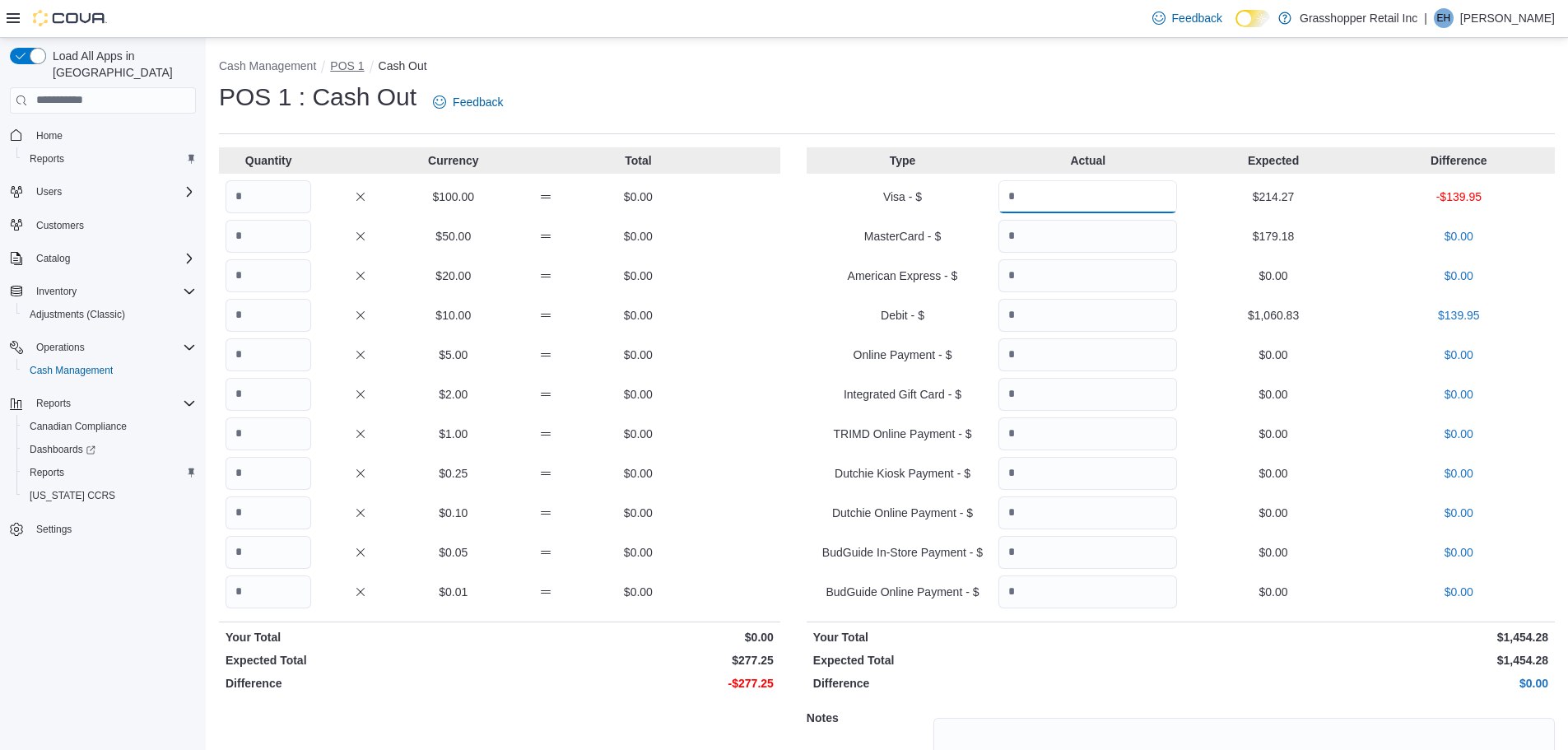
type input "*****"
click at [346, 69] on button "POS 1" at bounding box center [347, 66] width 34 height 13
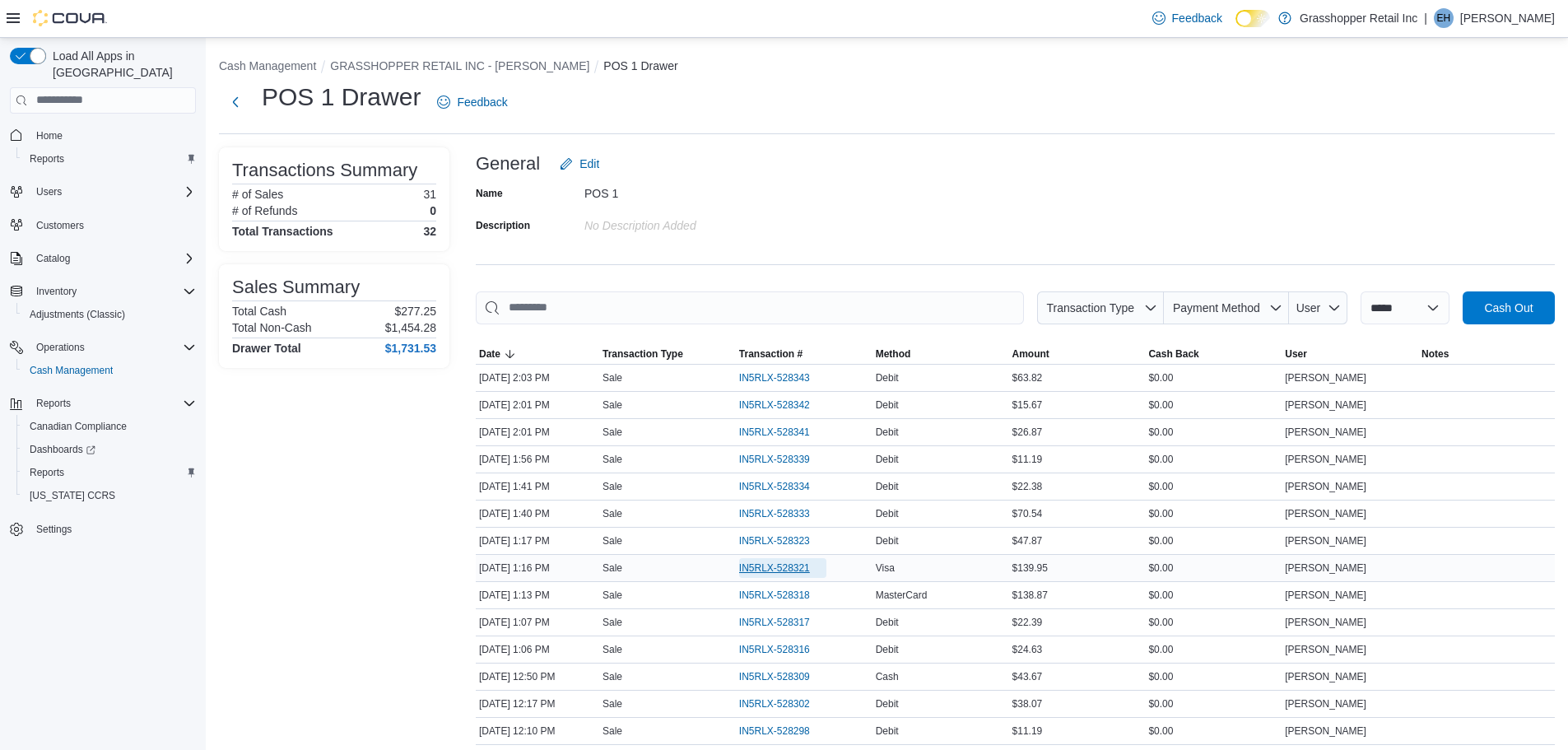
click at [786, 566] on span "IN5RLX-528321" at bounding box center [775, 567] width 71 height 13
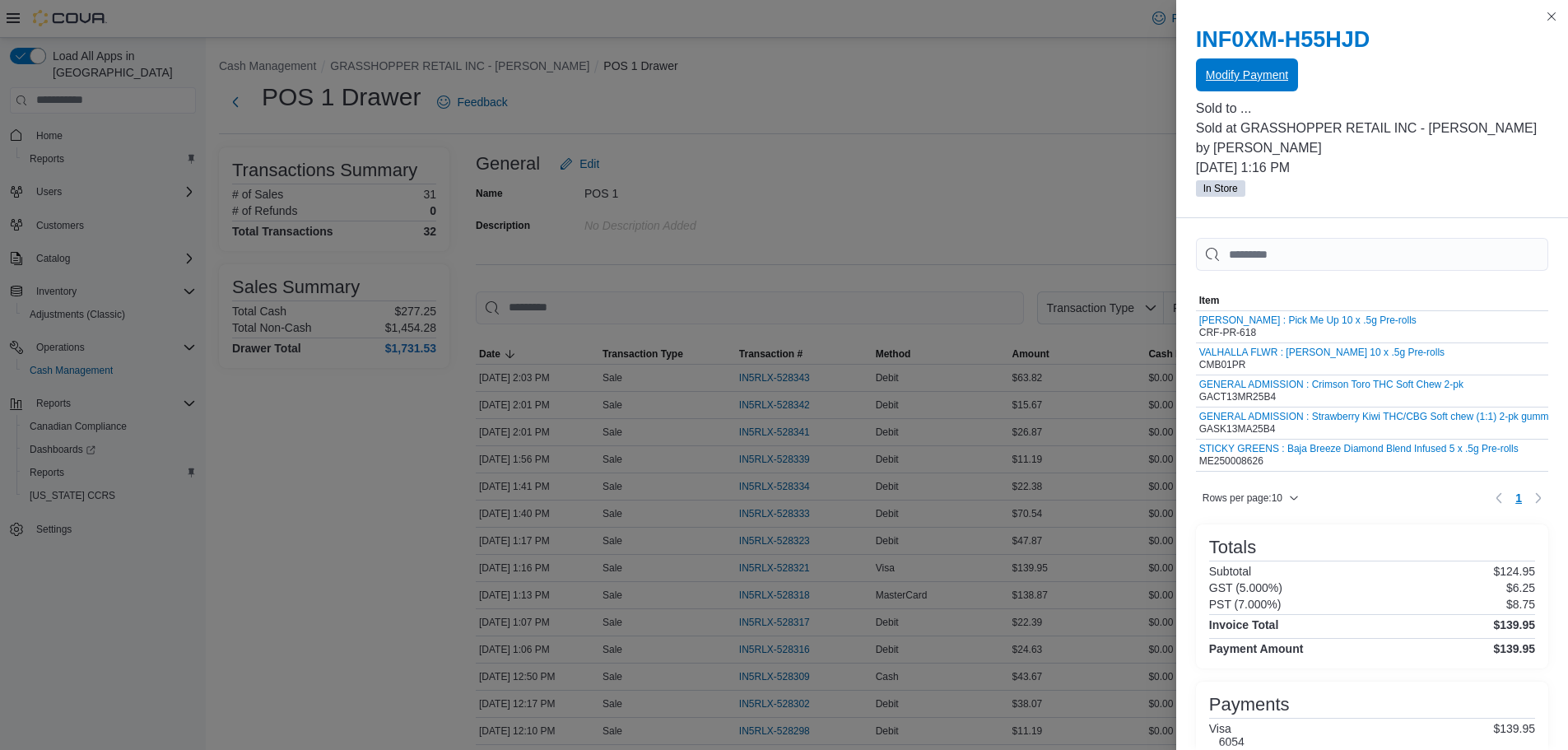
click at [1247, 74] on span "Modify Payment" at bounding box center [1248, 75] width 82 height 17
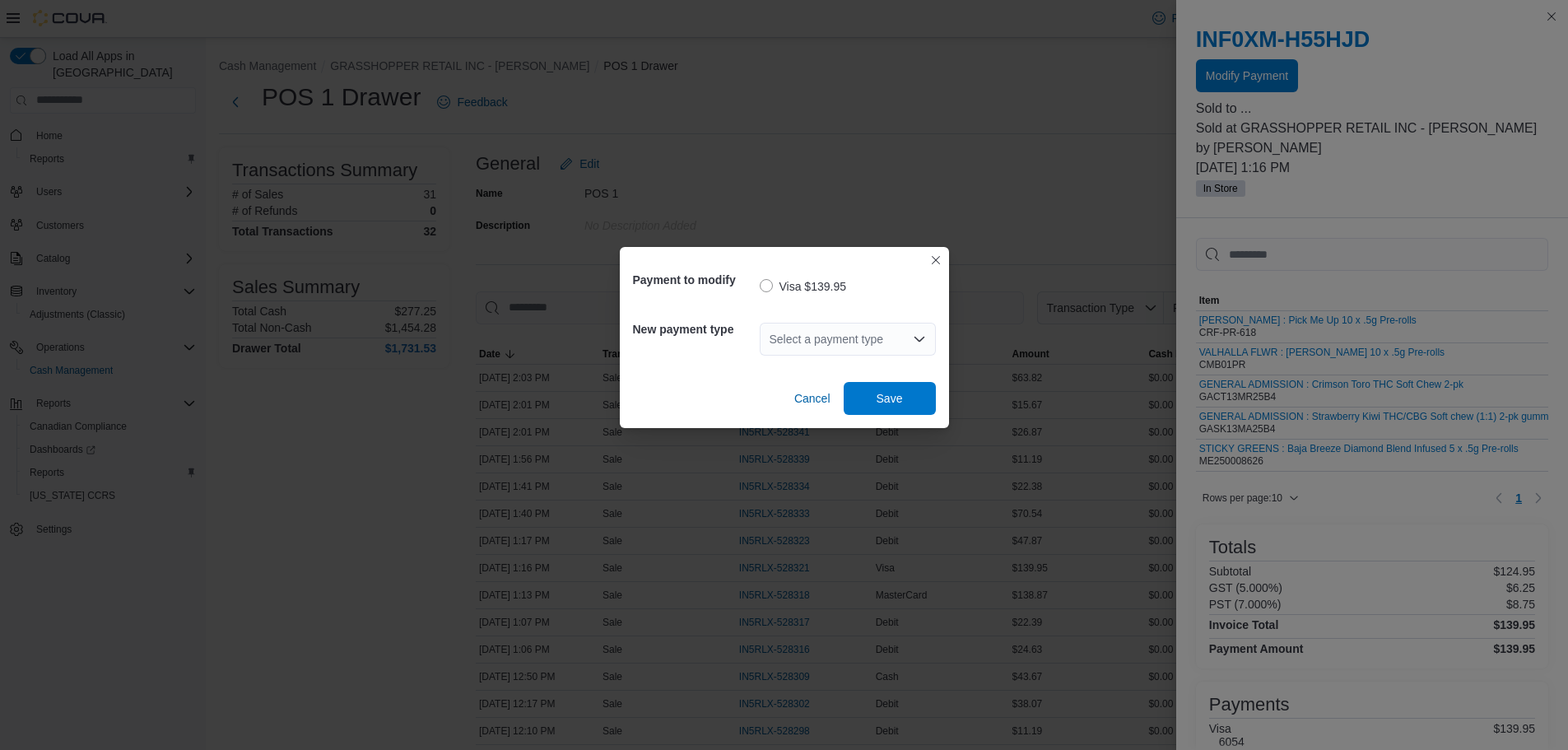
click at [868, 336] on div "Select a payment type" at bounding box center [848, 339] width 176 height 33
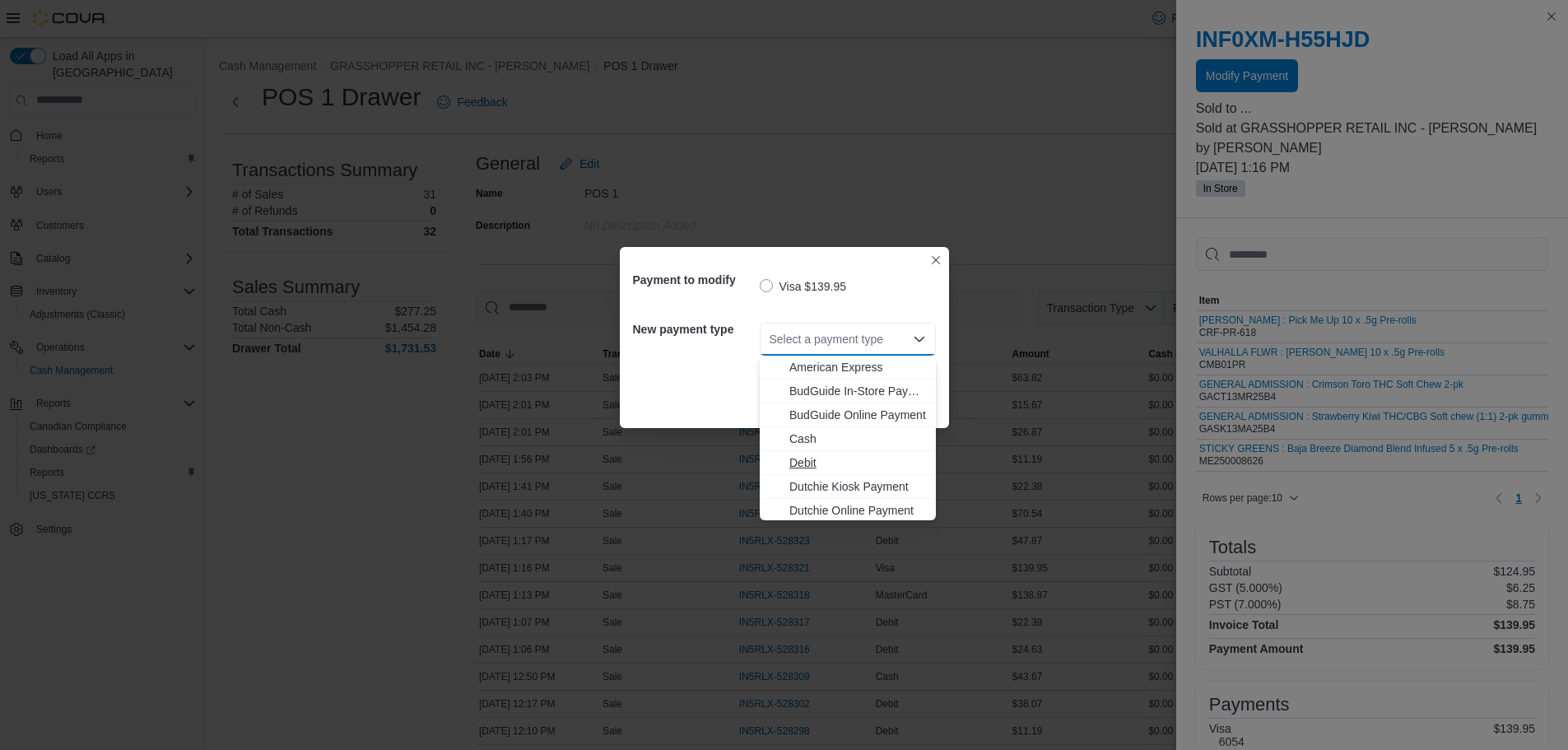
click at [793, 453] on button "Debit" at bounding box center [848, 463] width 176 height 23
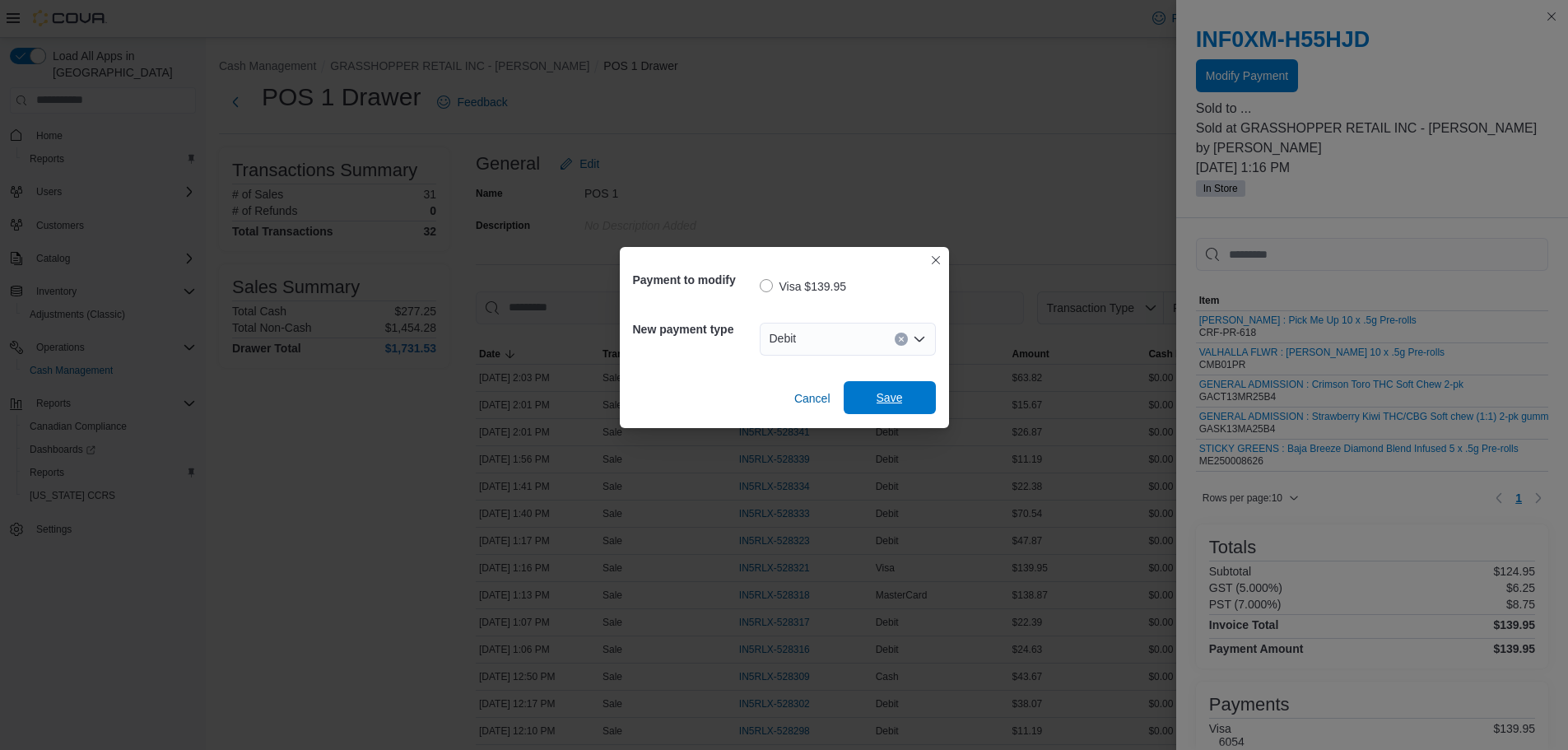
click at [894, 398] on span "Save" at bounding box center [890, 398] width 26 height 17
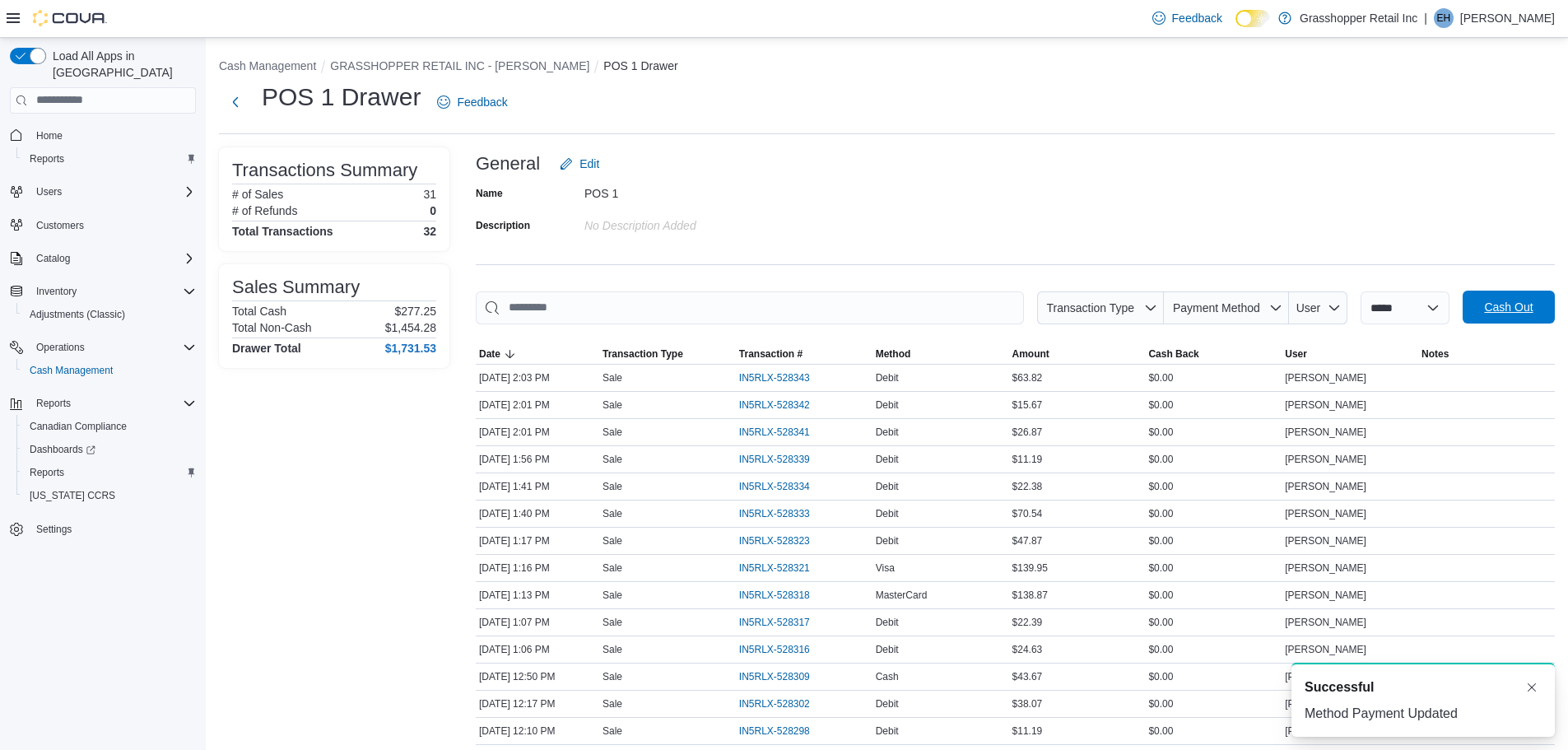
click at [1520, 308] on span "Cash Out" at bounding box center [1509, 307] width 49 height 17
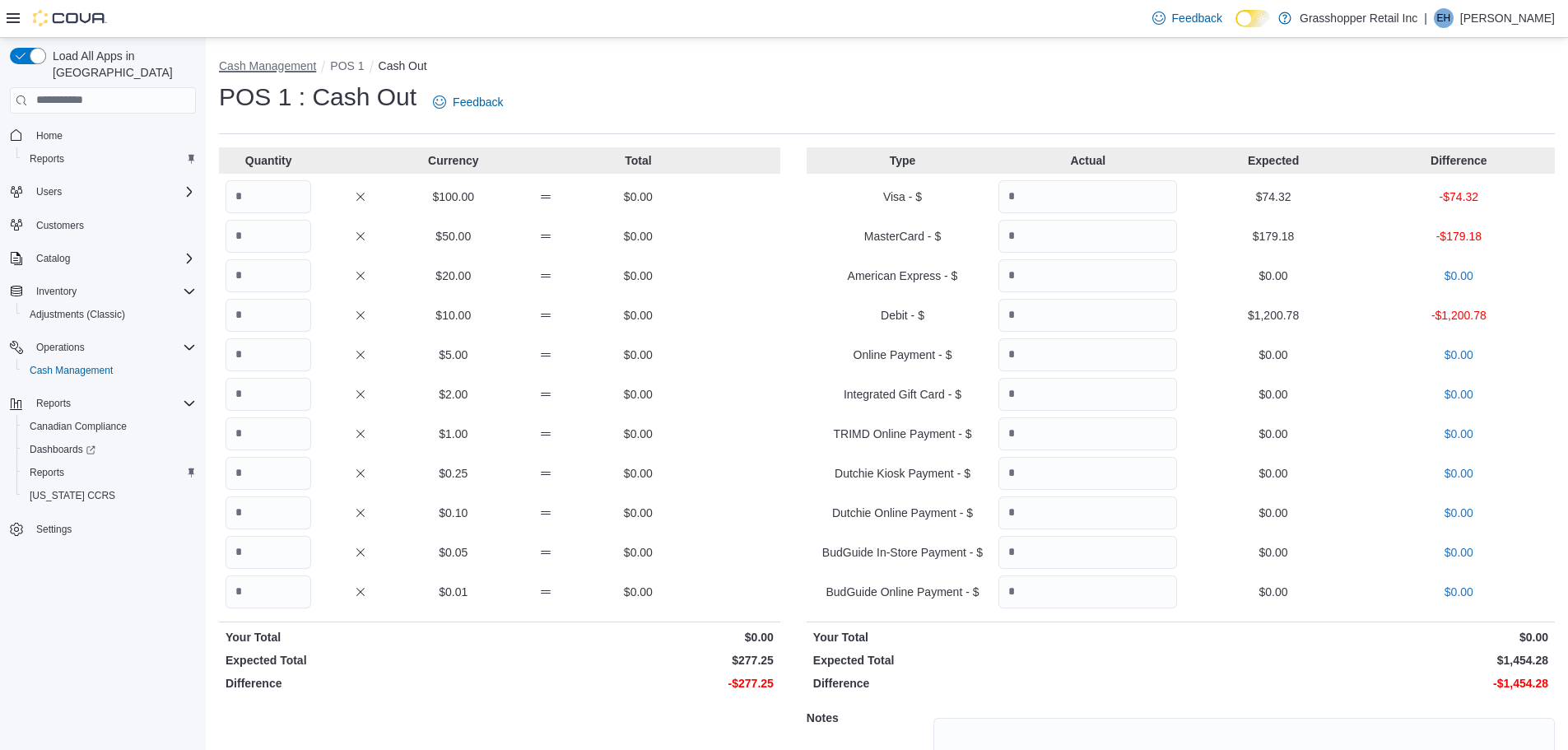
click at [282, 68] on button "Cash Management" at bounding box center [268, 66] width 97 height 13
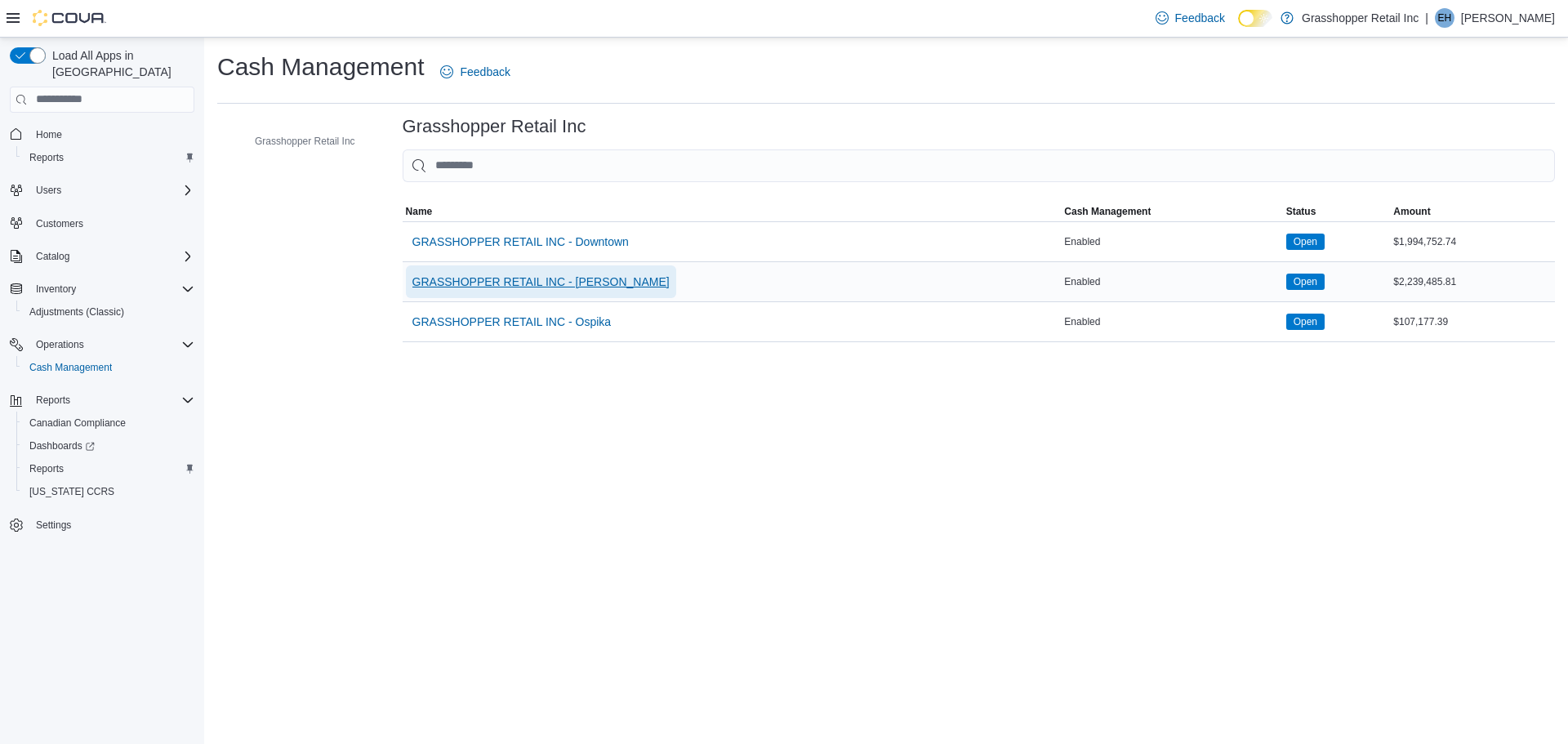
click at [562, 281] on span "GRASSHOPPER RETAIL INC - [PERSON_NAME]" at bounding box center [541, 281] width 257 height 17
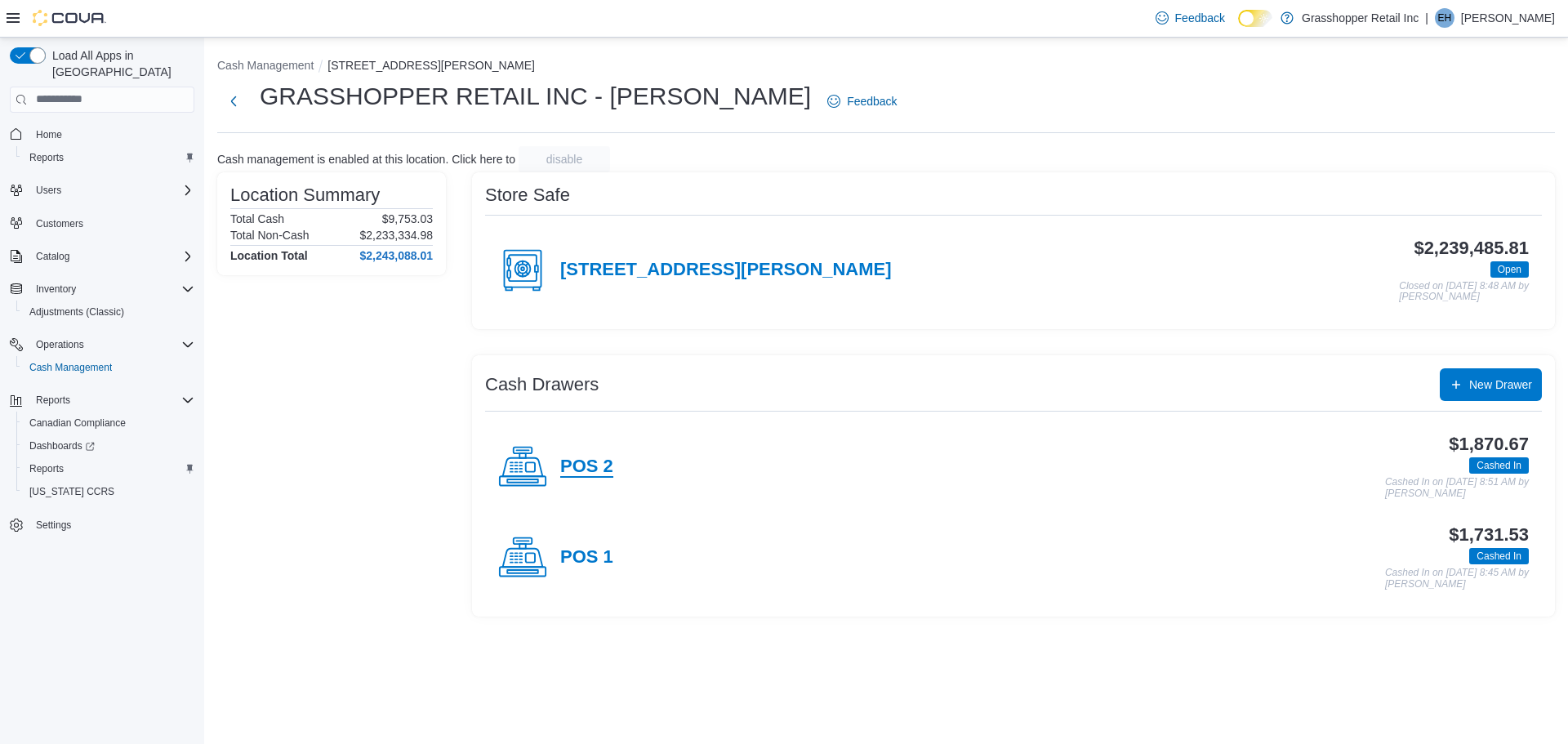
click at [594, 464] on h4 "POS 2" at bounding box center [586, 466] width 53 height 21
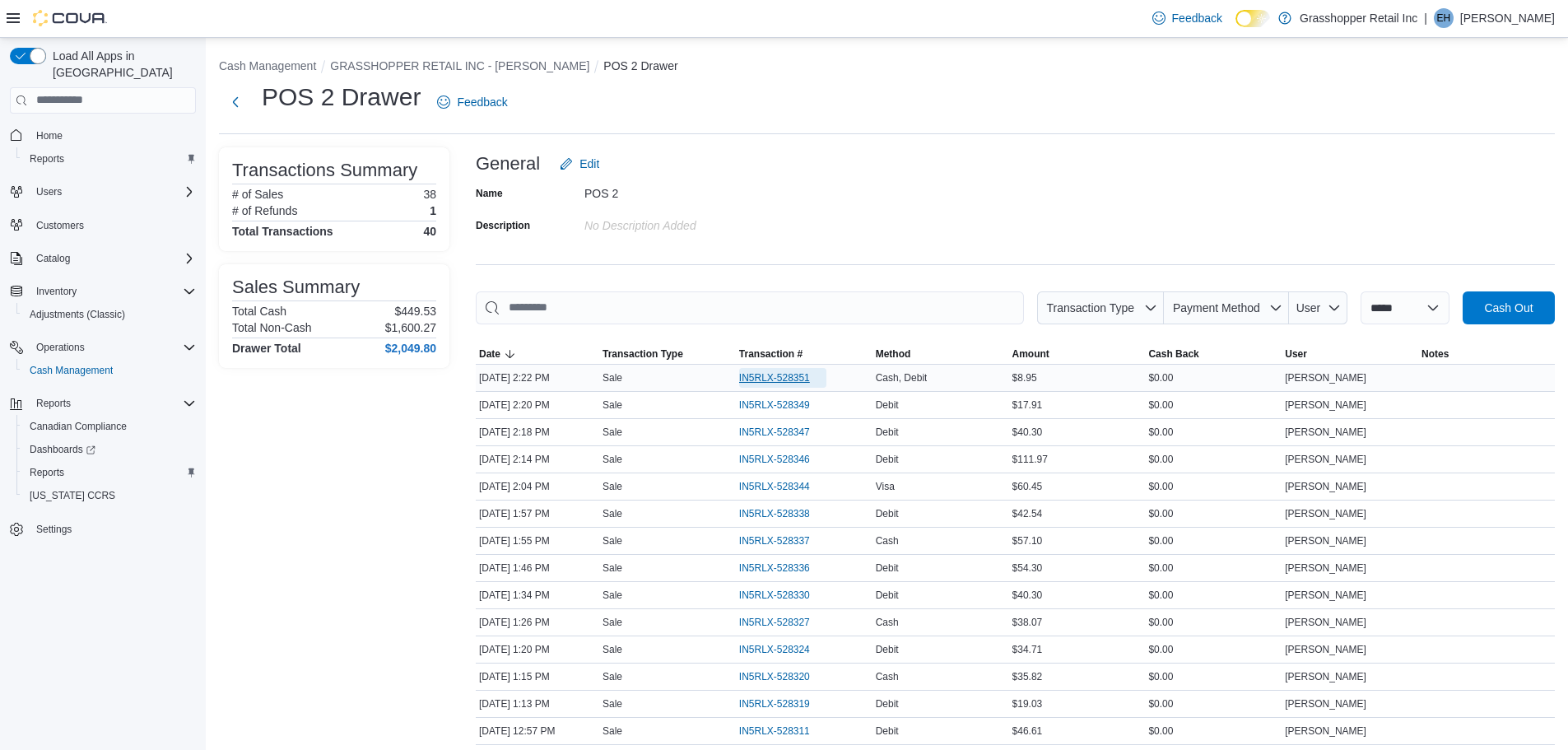
click at [788, 384] on span "IN5RLX-528351" at bounding box center [782, 377] width 87 height 20
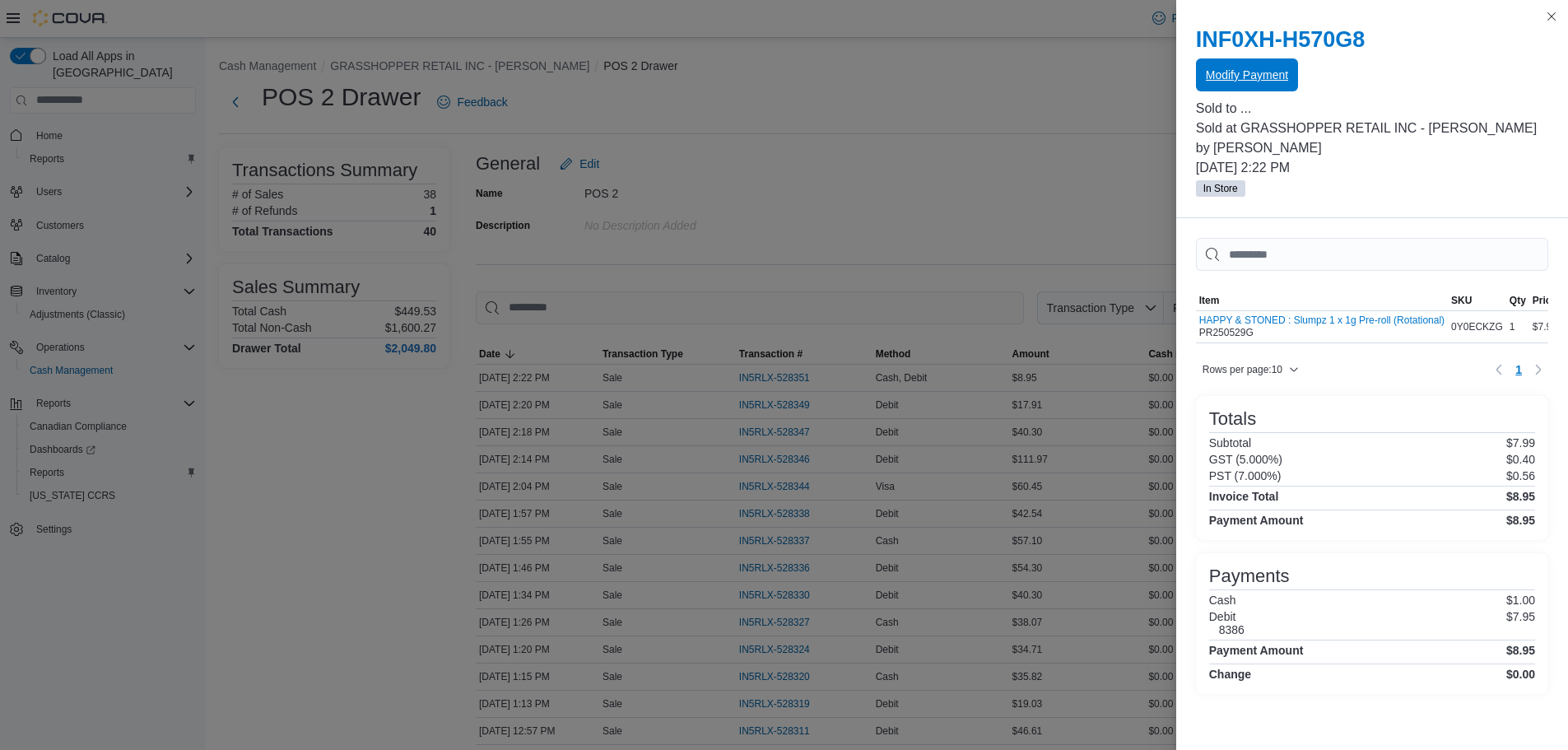
click at [1236, 77] on span "Modify Payment" at bounding box center [1248, 75] width 82 height 17
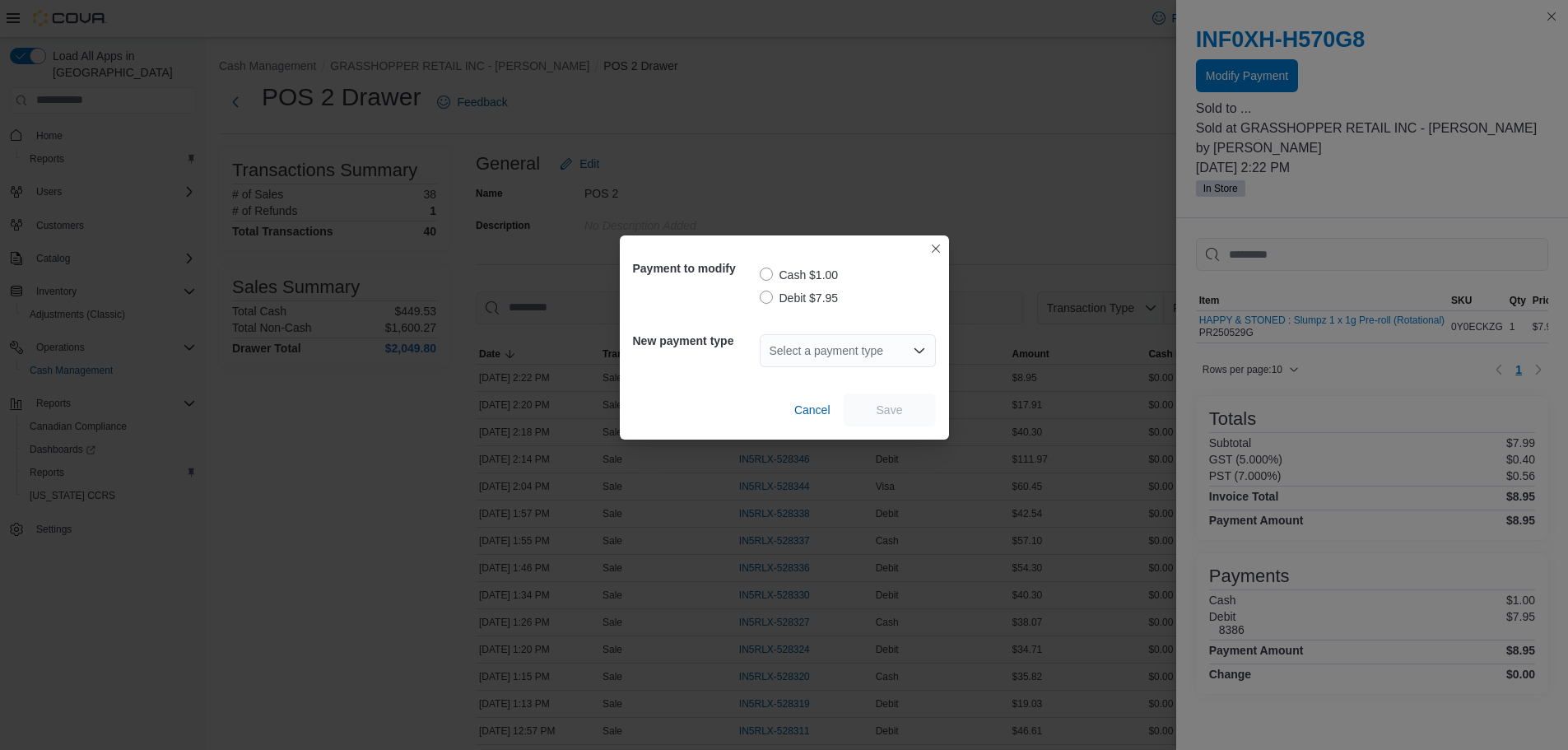
click at [772, 294] on label "Debit $7.95" at bounding box center [799, 298] width 79 height 20
click at [791, 346] on div "Select a payment type" at bounding box center [848, 350] width 176 height 33
click at [821, 357] on div "Select a payment type Combo box. Selected. Combo box input. Select a payment ty…" at bounding box center [848, 350] width 176 height 33
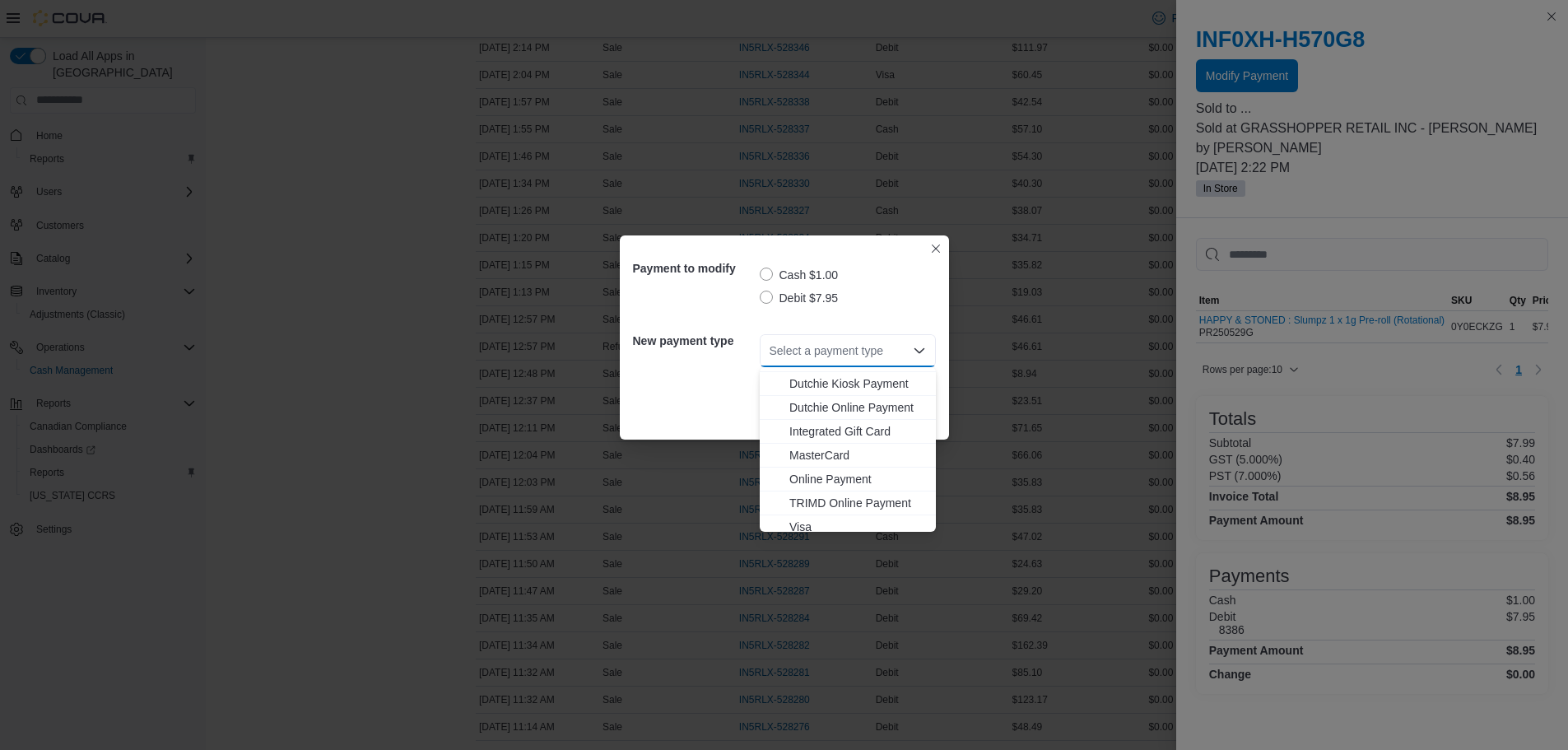
scroll to position [98, 0]
click at [819, 446] on span "MasterCard" at bounding box center [858, 448] width 137 height 17
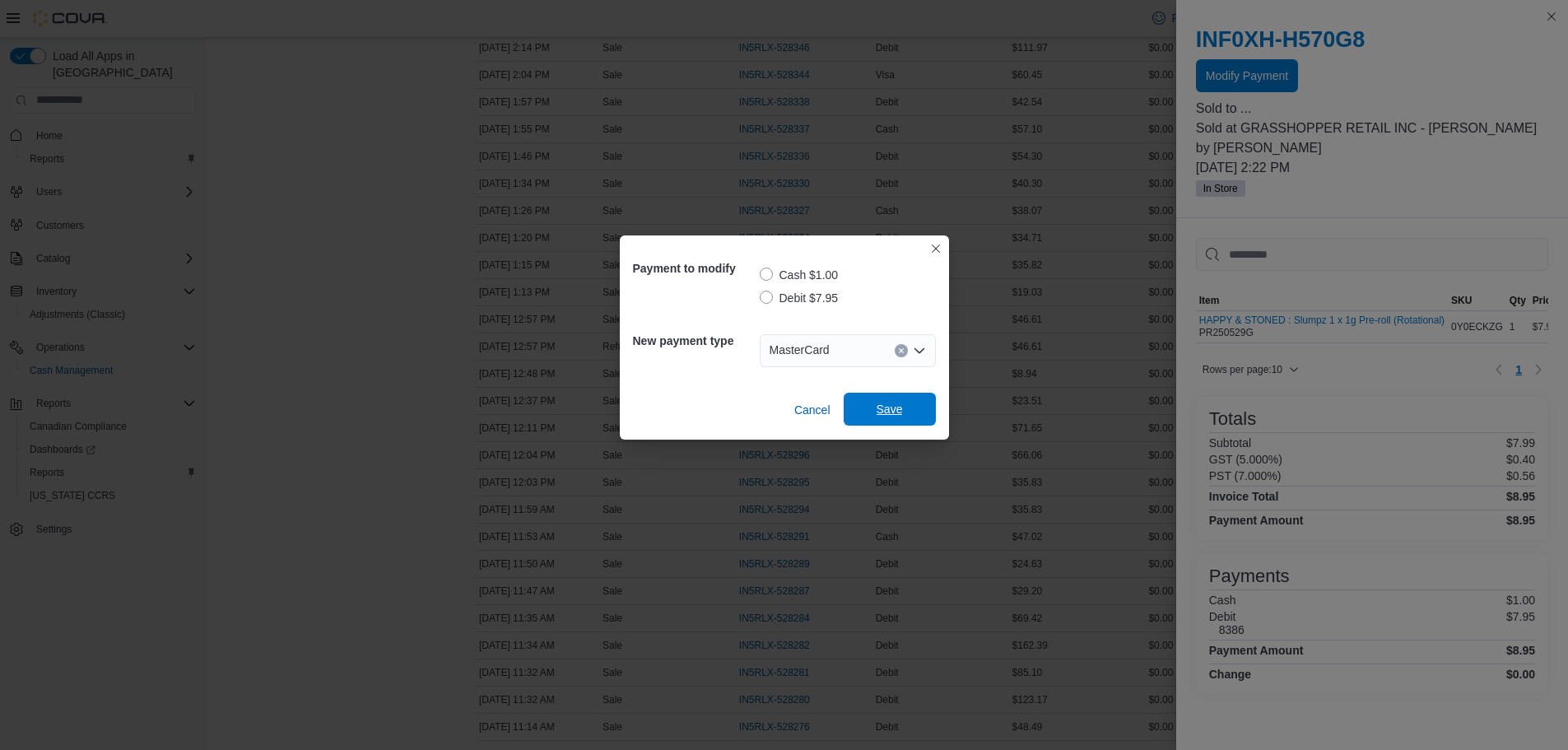
click at [888, 412] on span "Save" at bounding box center [890, 409] width 26 height 17
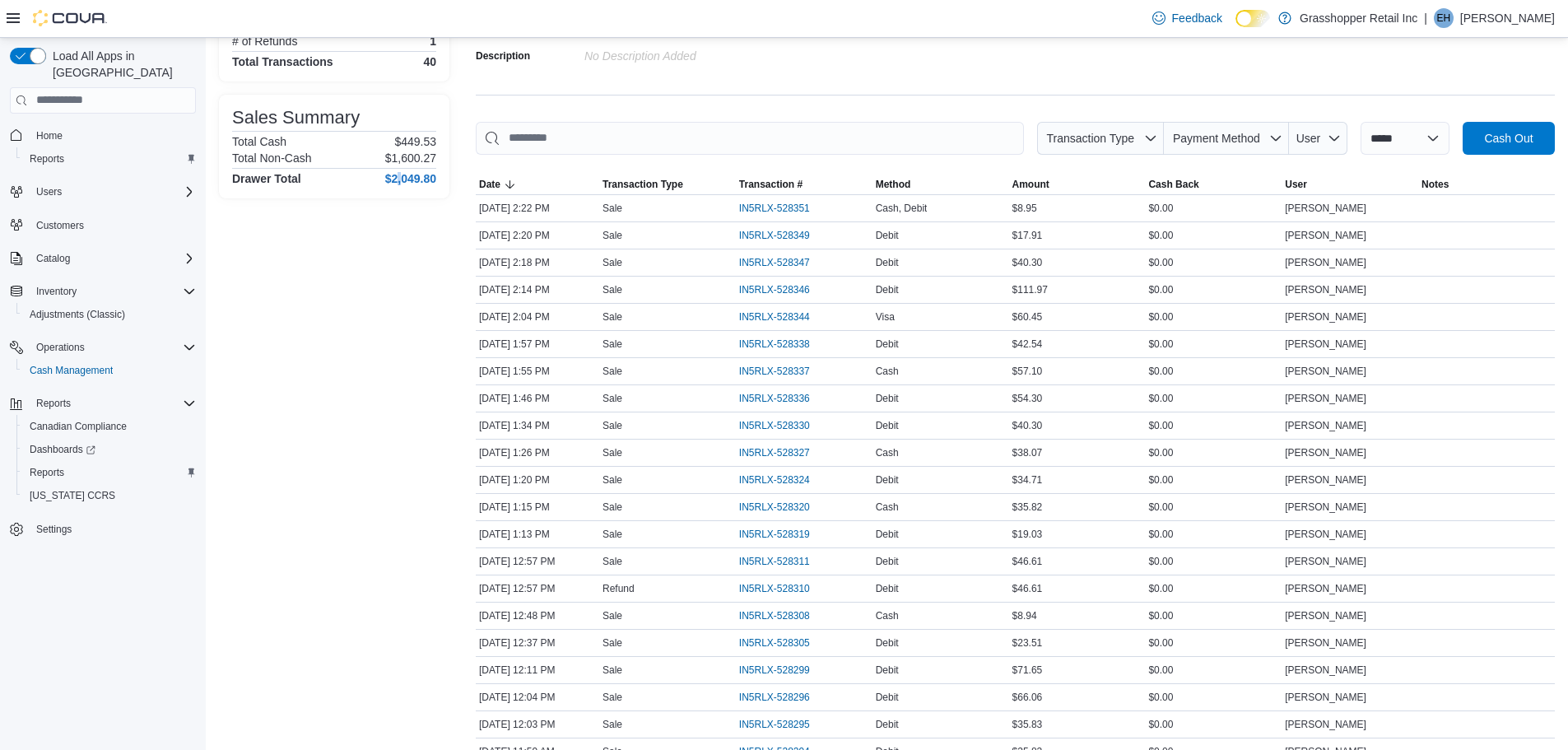
scroll to position [0, 0]
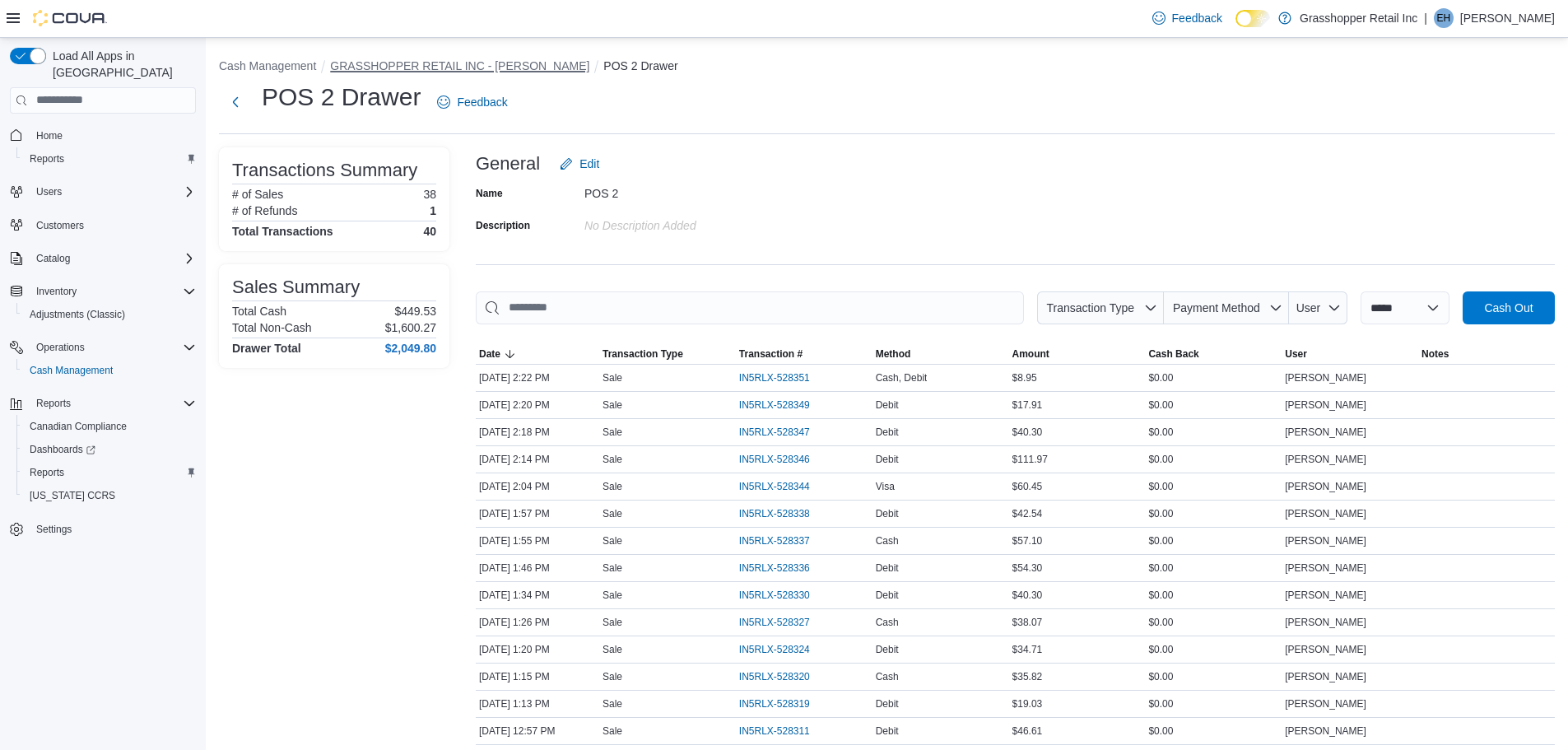
click at [368, 65] on button "GRASSHOPPER RETAIL INC - [PERSON_NAME]" at bounding box center [459, 66] width 259 height 13
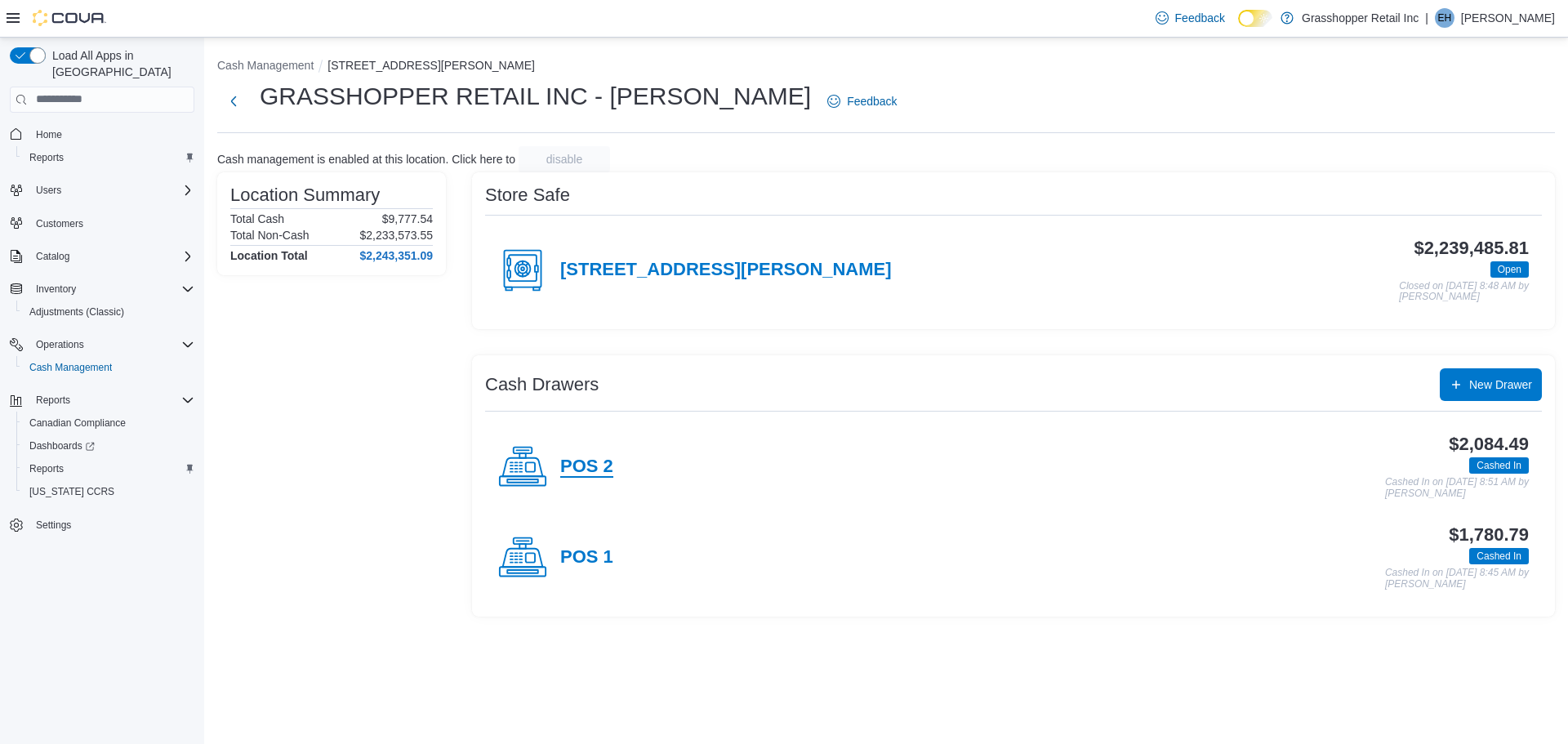
click at [595, 470] on h4 "POS 2" at bounding box center [586, 466] width 53 height 21
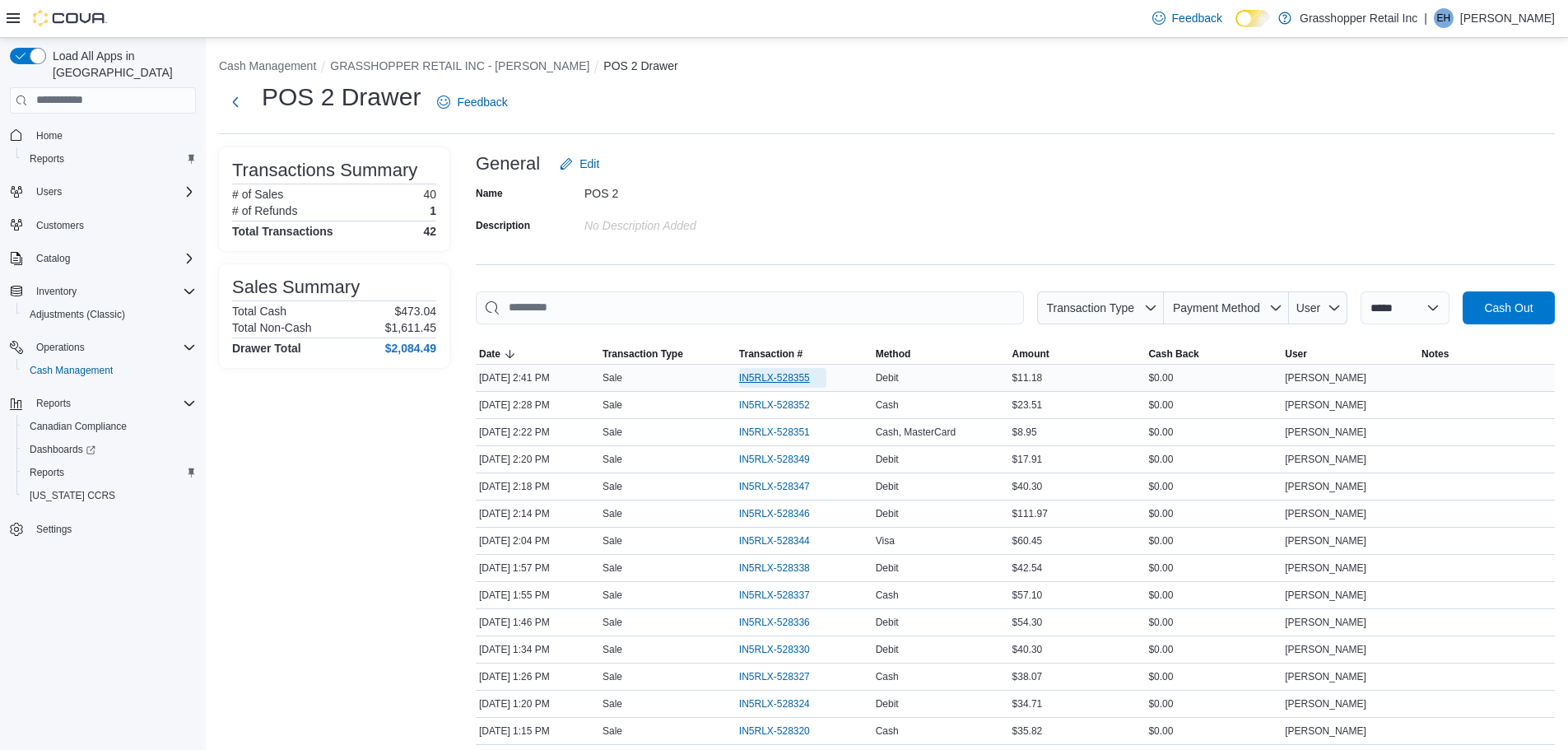
click at [790, 378] on span "IN5RLX-528355" at bounding box center [775, 377] width 71 height 13
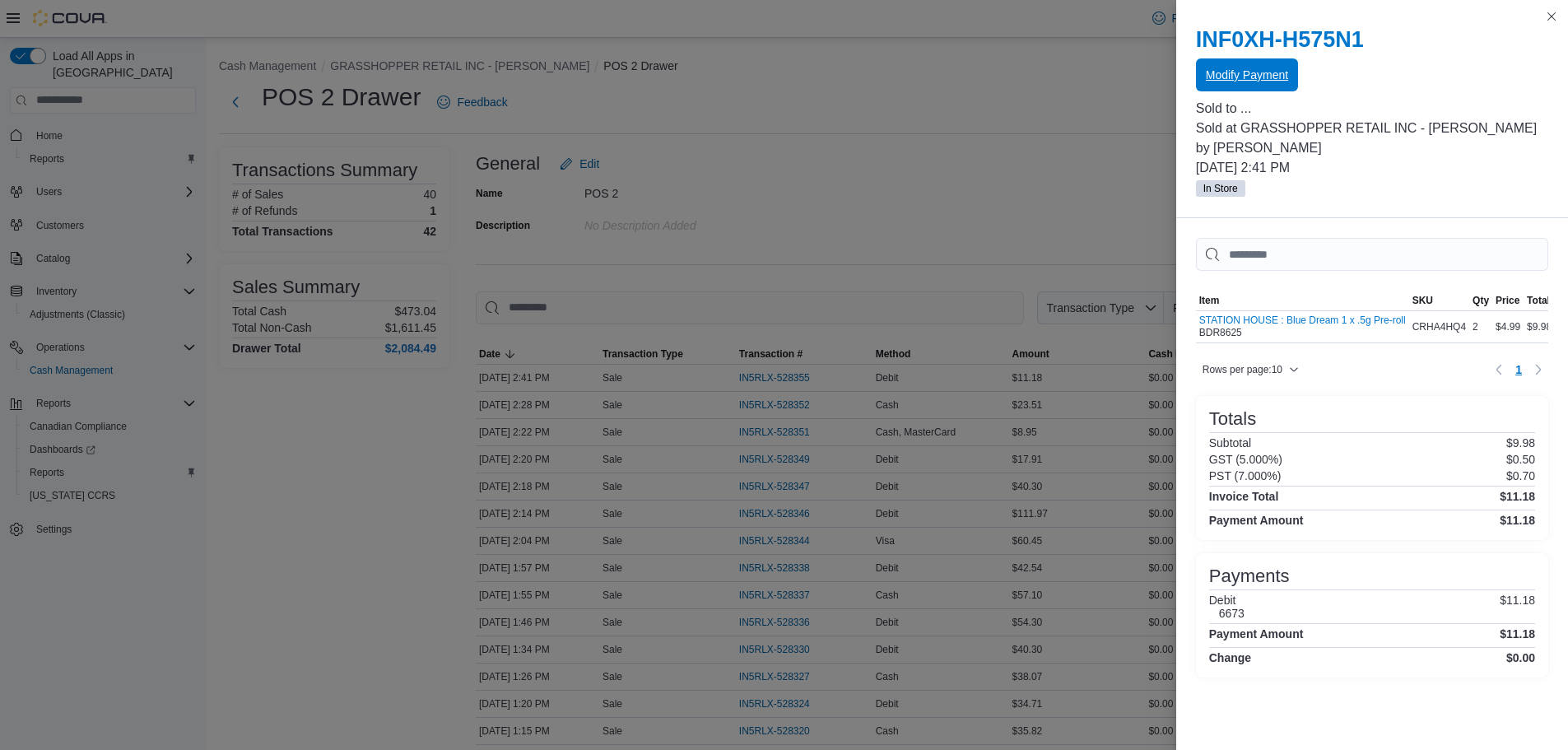
click at [1228, 76] on span "Modify Payment" at bounding box center [1248, 75] width 82 height 17
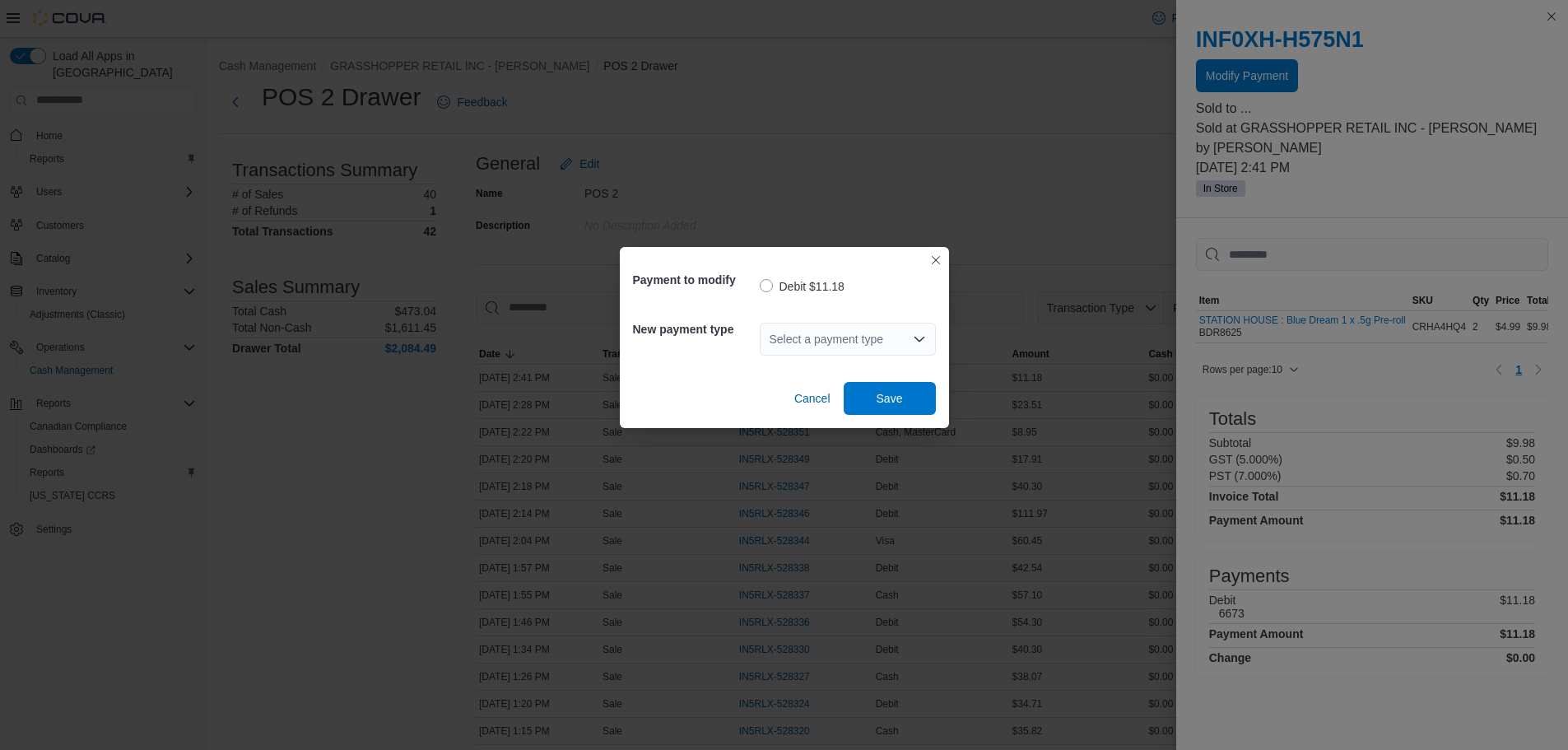
click at [816, 326] on div "Select a payment type" at bounding box center [848, 339] width 176 height 33
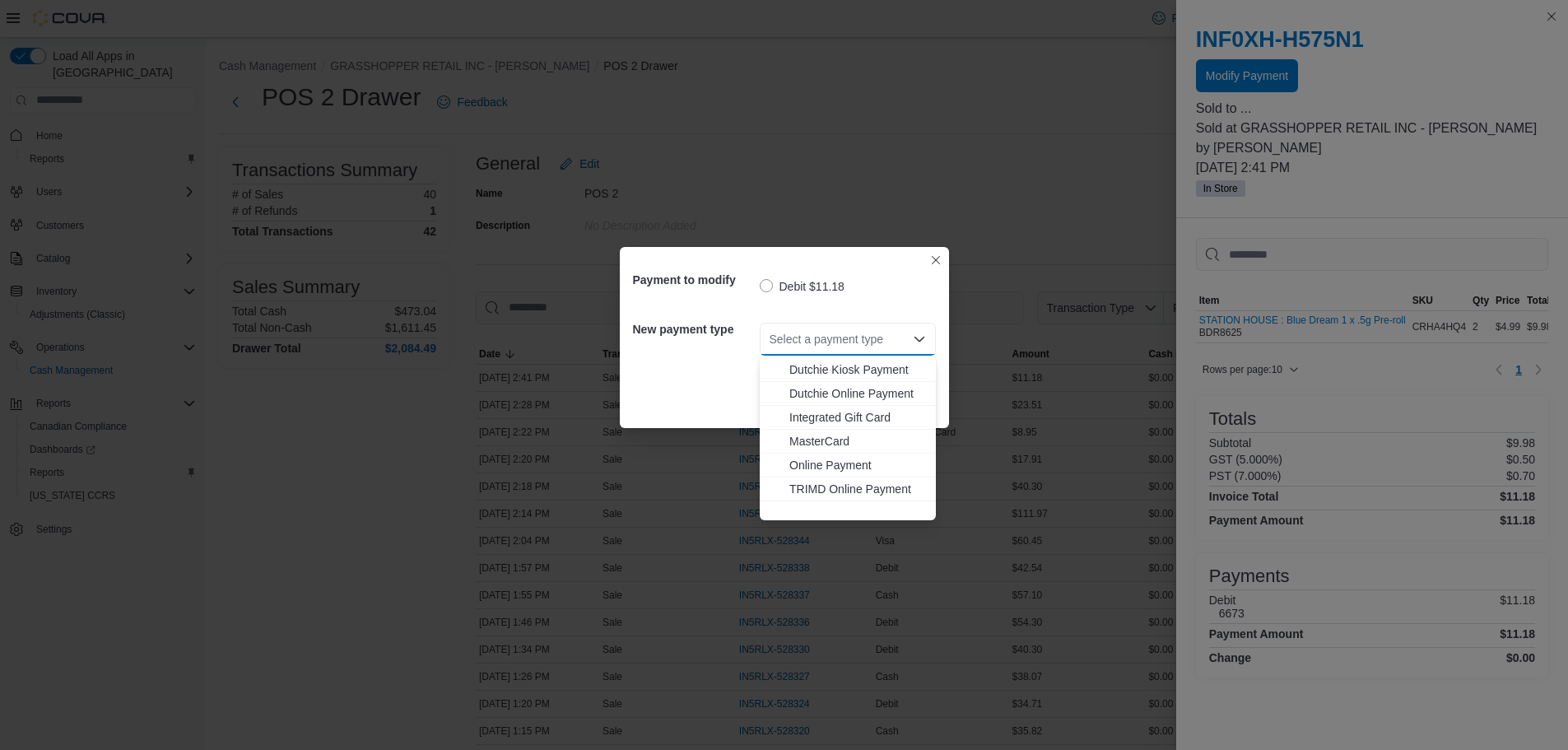
scroll to position [122, 0]
click at [805, 509] on span "Visa" at bounding box center [858, 508] width 137 height 17
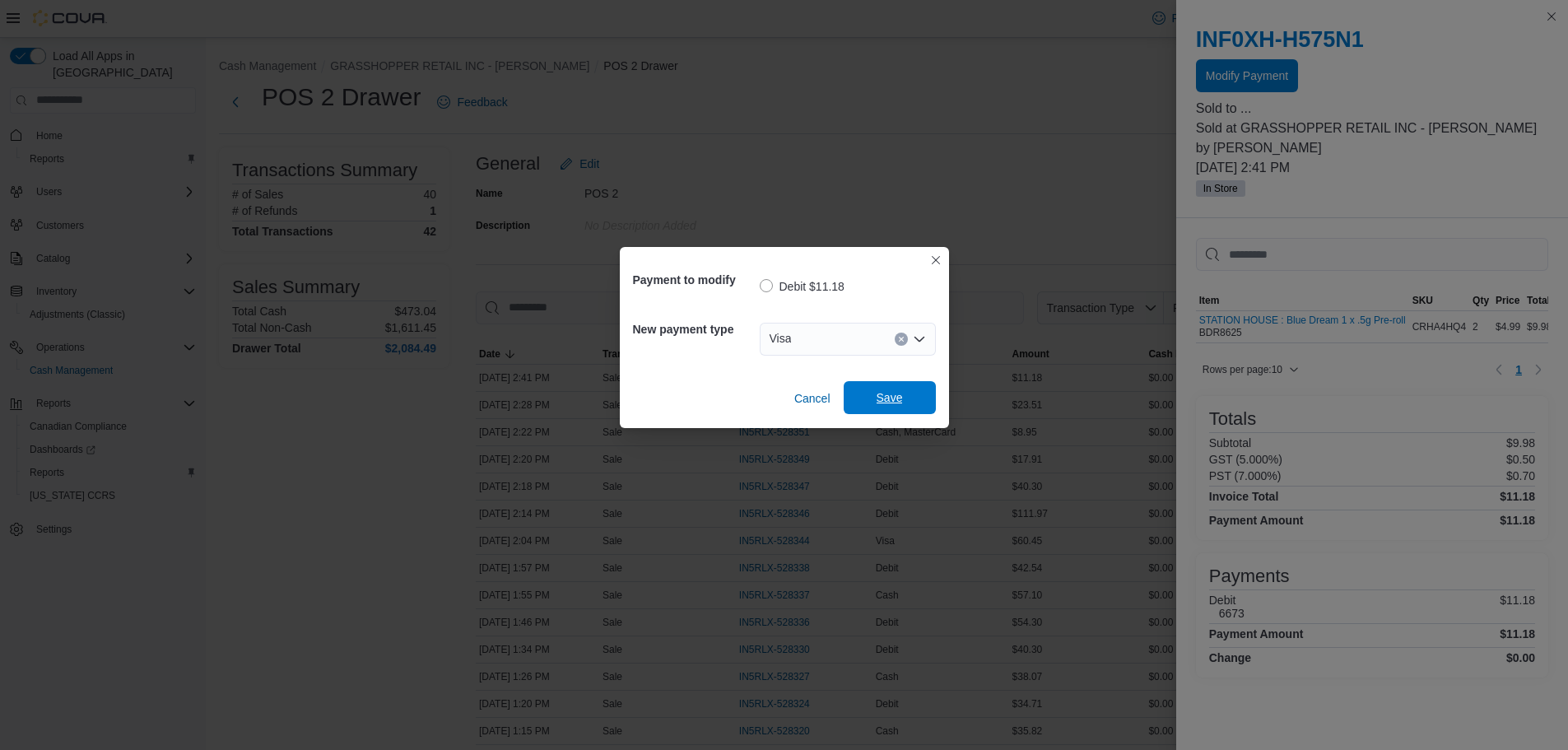
click at [899, 391] on span "Save" at bounding box center [890, 398] width 26 height 17
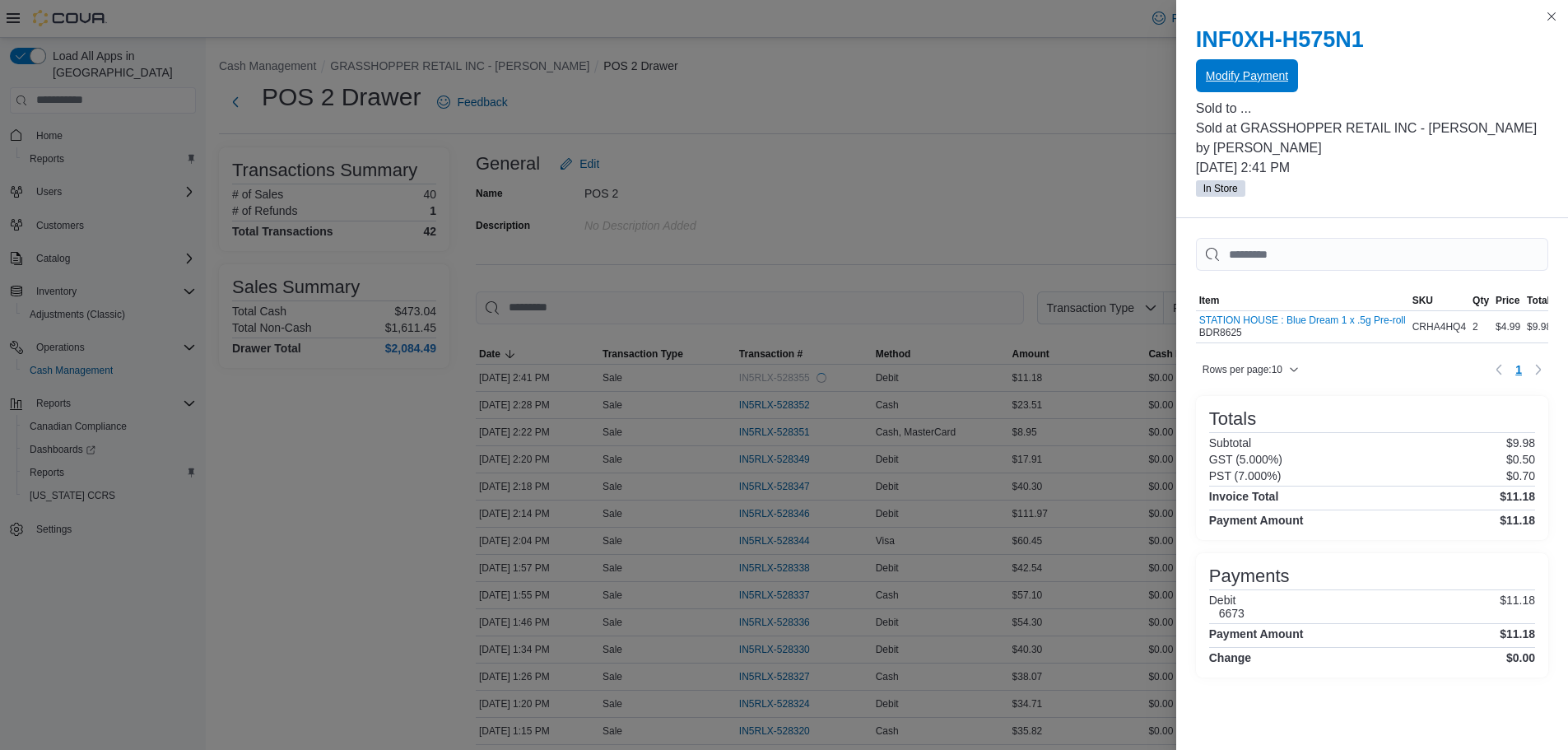
scroll to position [0, 0]
